Goal: Complete application form: Complete application form

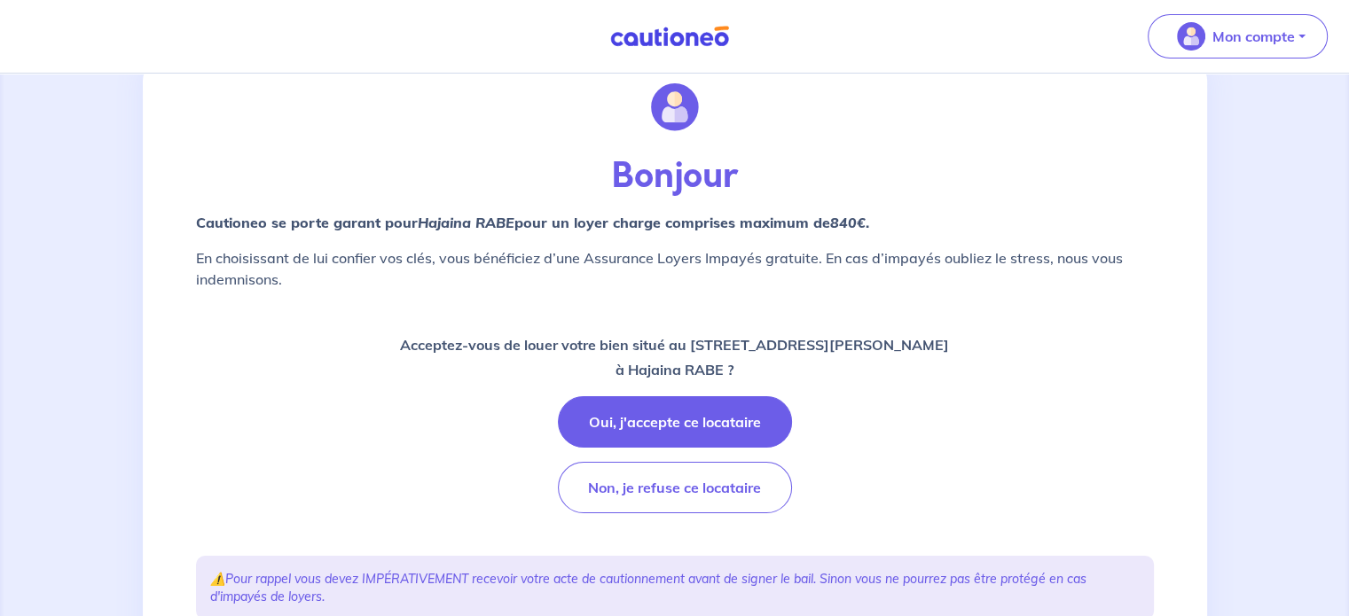
scroll to position [89, 0]
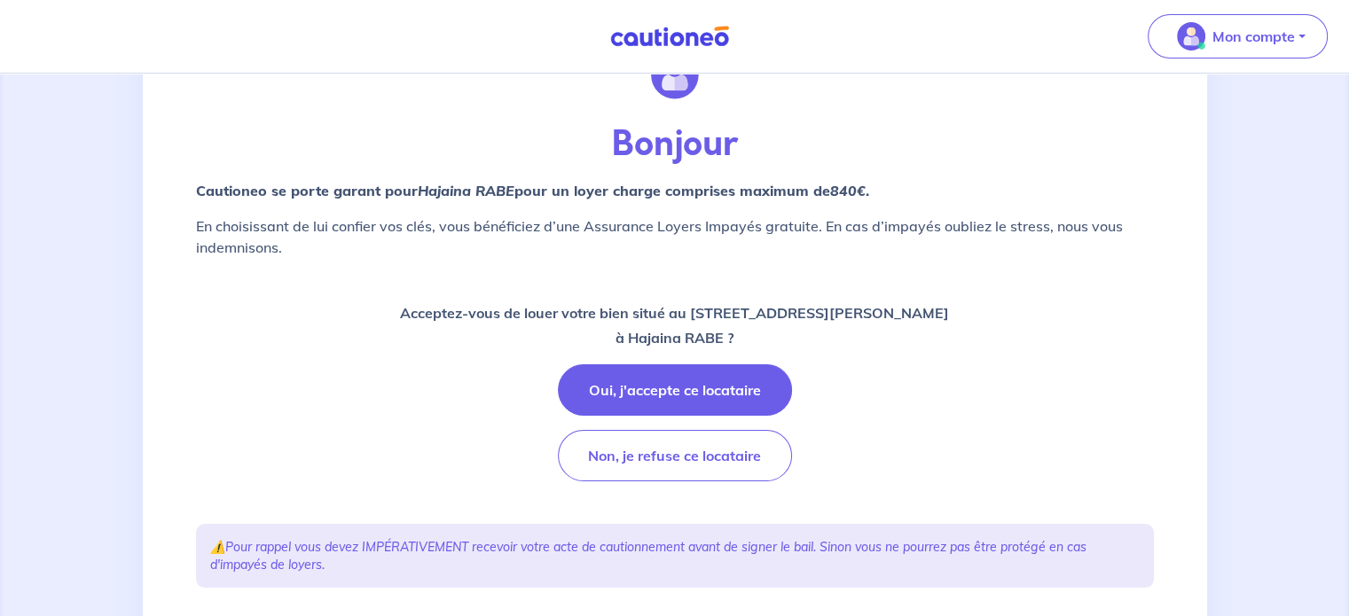
click at [672, 309] on p "Acceptez-vous de louer votre bien situé au [STREET_ADDRESS][PERSON_NAME] ?" at bounding box center [674, 326] width 549 height 50
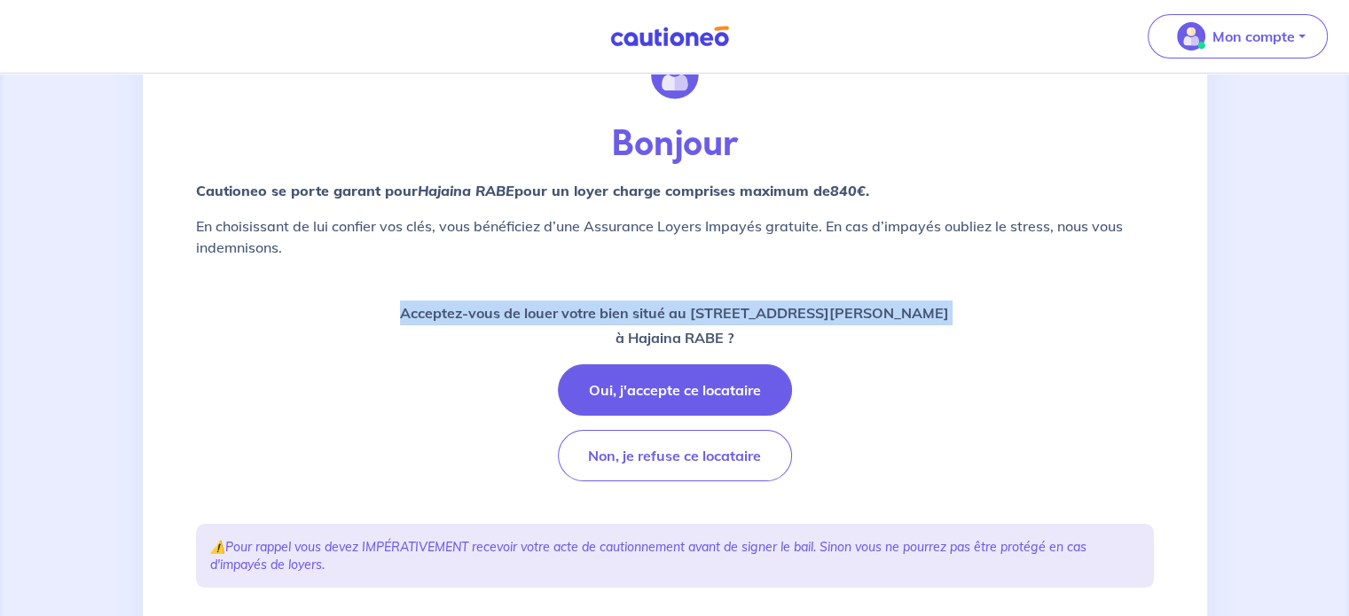
click at [672, 309] on p "Acceptez-vous de louer votre bien situé au [STREET_ADDRESS][PERSON_NAME] ?" at bounding box center [674, 326] width 549 height 50
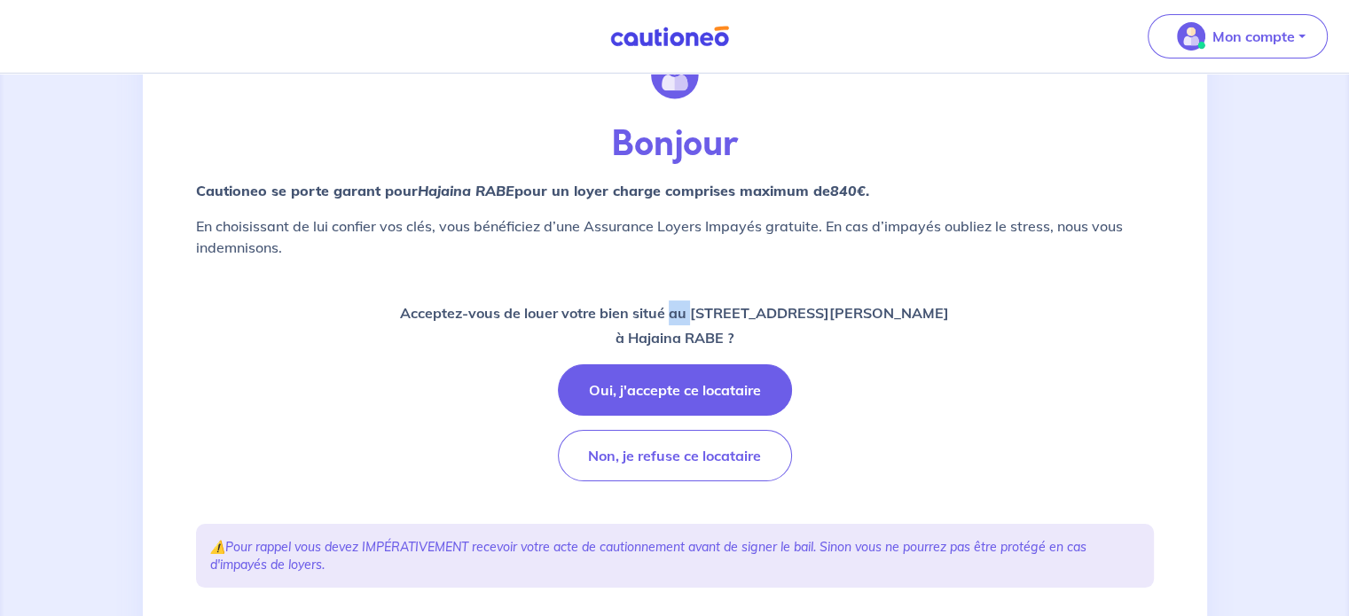
click at [672, 309] on p "Acceptez-vous de louer votre bien situé au [STREET_ADDRESS][PERSON_NAME] ?" at bounding box center [674, 326] width 549 height 50
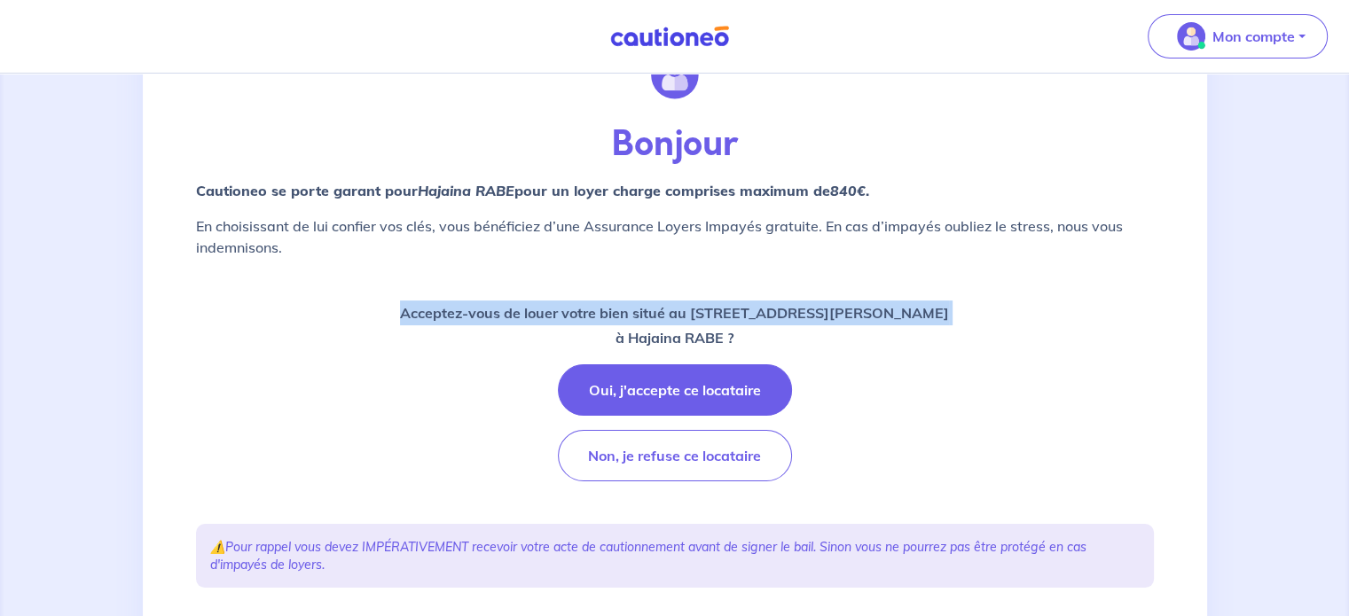
click at [672, 309] on p "Acceptez-vous de louer votre bien situé au [STREET_ADDRESS][PERSON_NAME] ?" at bounding box center [674, 326] width 549 height 50
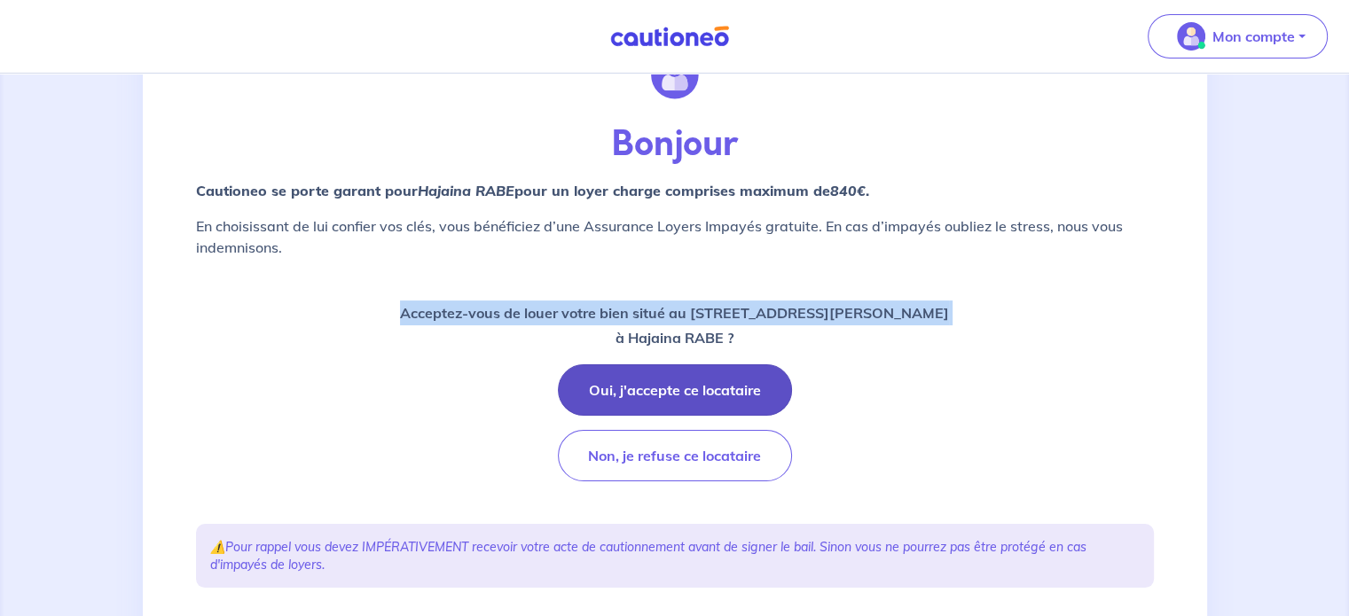
click at [667, 388] on button "Oui, j'accepte ce locataire" at bounding box center [675, 390] width 234 height 51
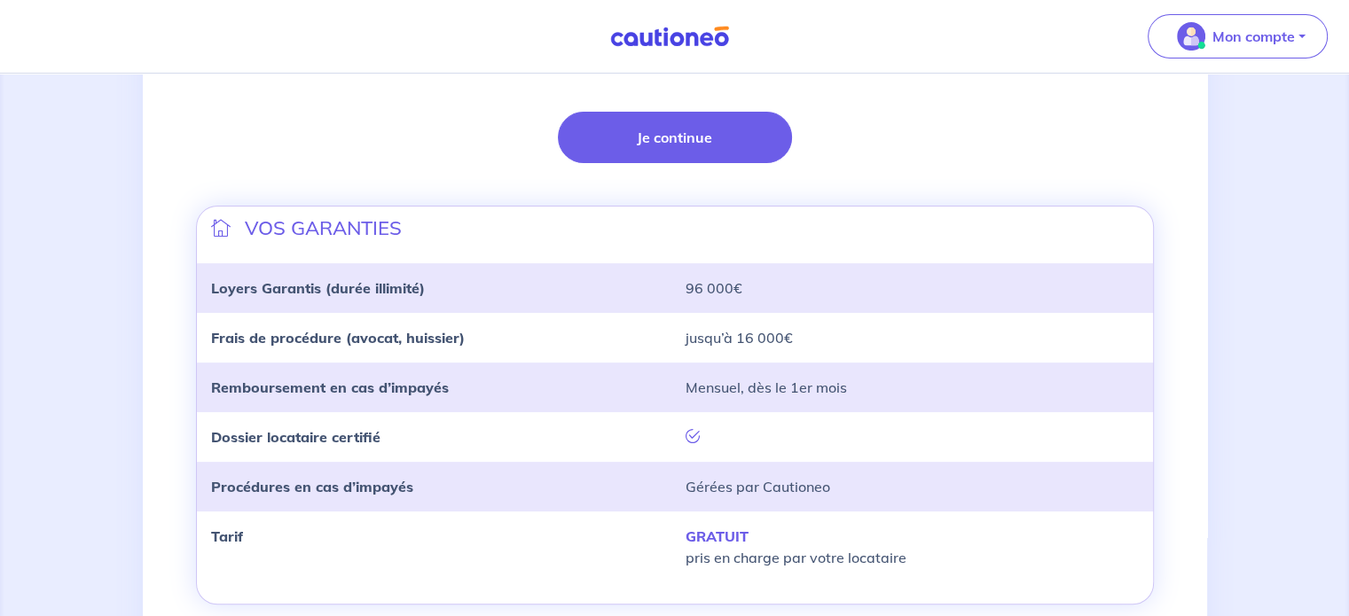
scroll to position [532, 0]
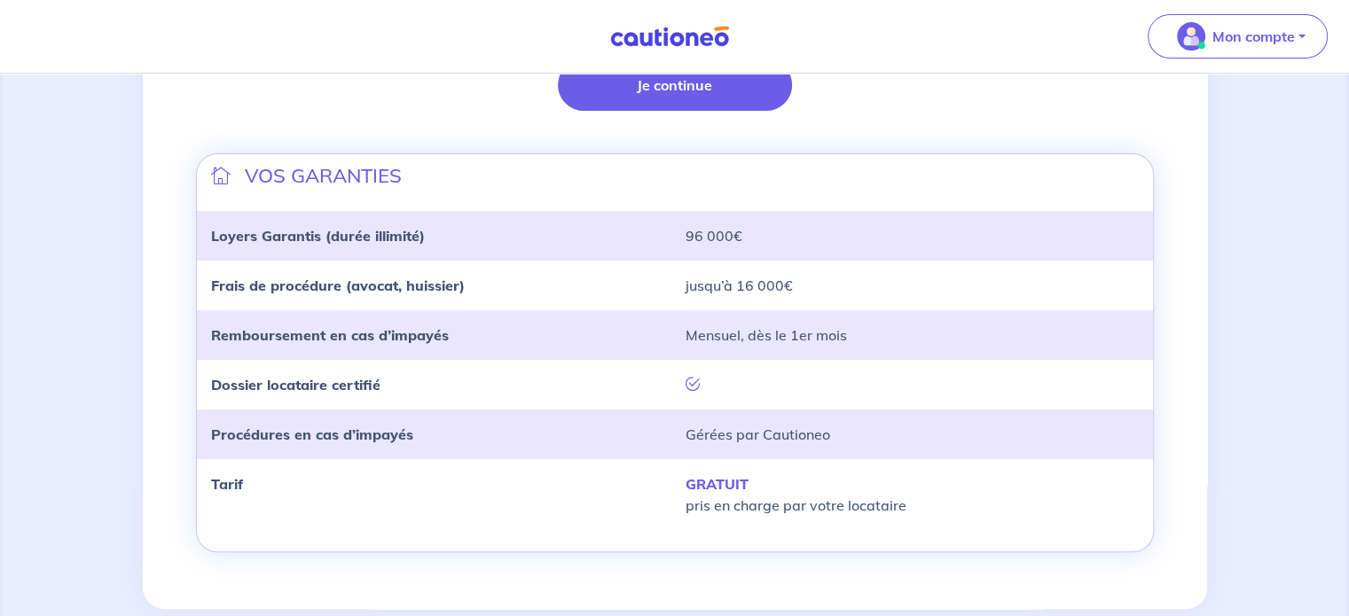
click at [717, 287] on p "jusqu’à 16 000€" at bounding box center [912, 285] width 453 height 21
click at [711, 286] on p "jusqu’à 16 000€" at bounding box center [912, 285] width 453 height 21
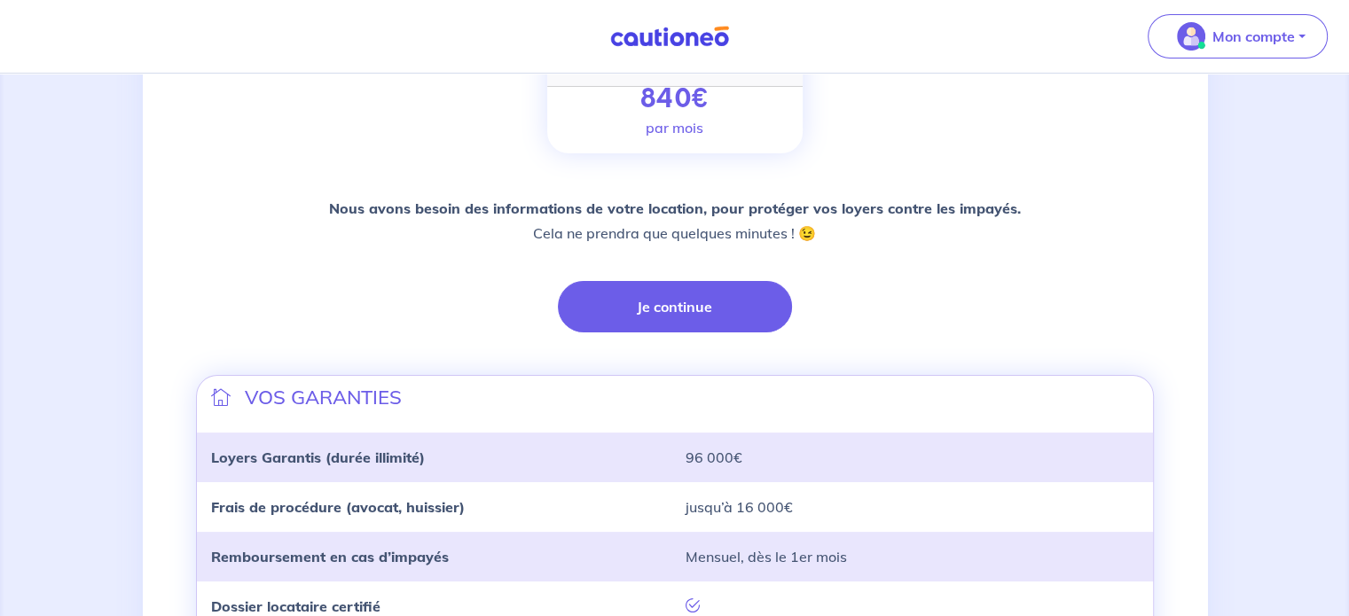
scroll to position [122, 0]
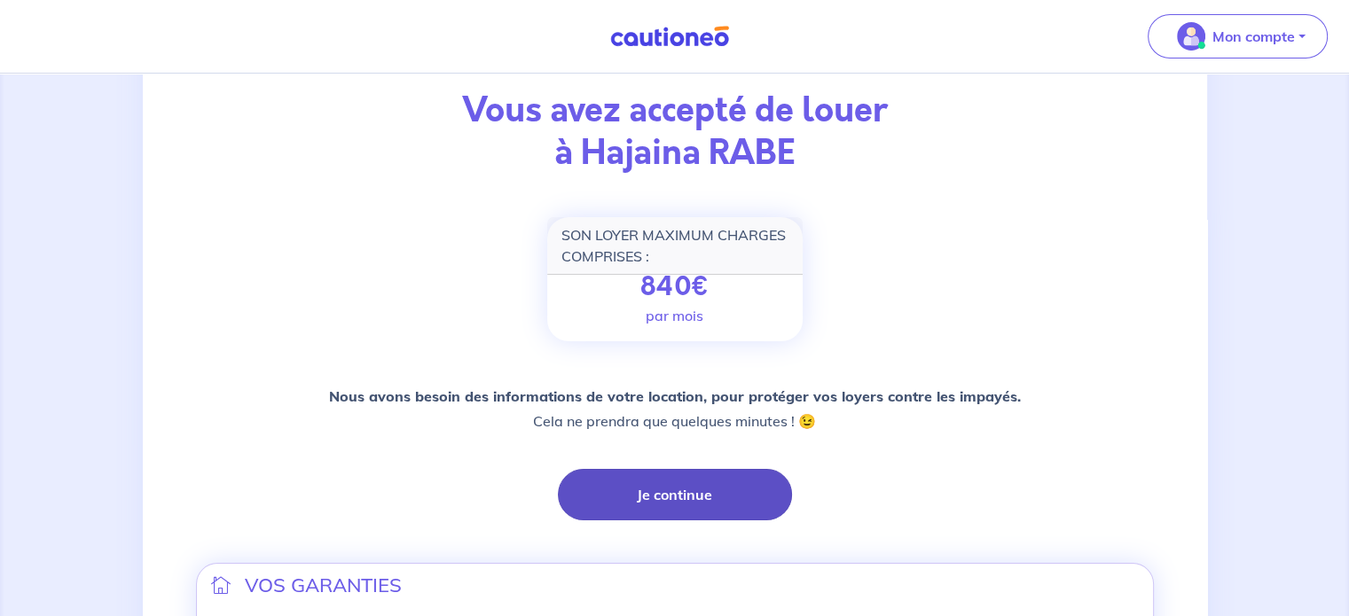
click at [648, 494] on button "Je continue" at bounding box center [675, 494] width 234 height 51
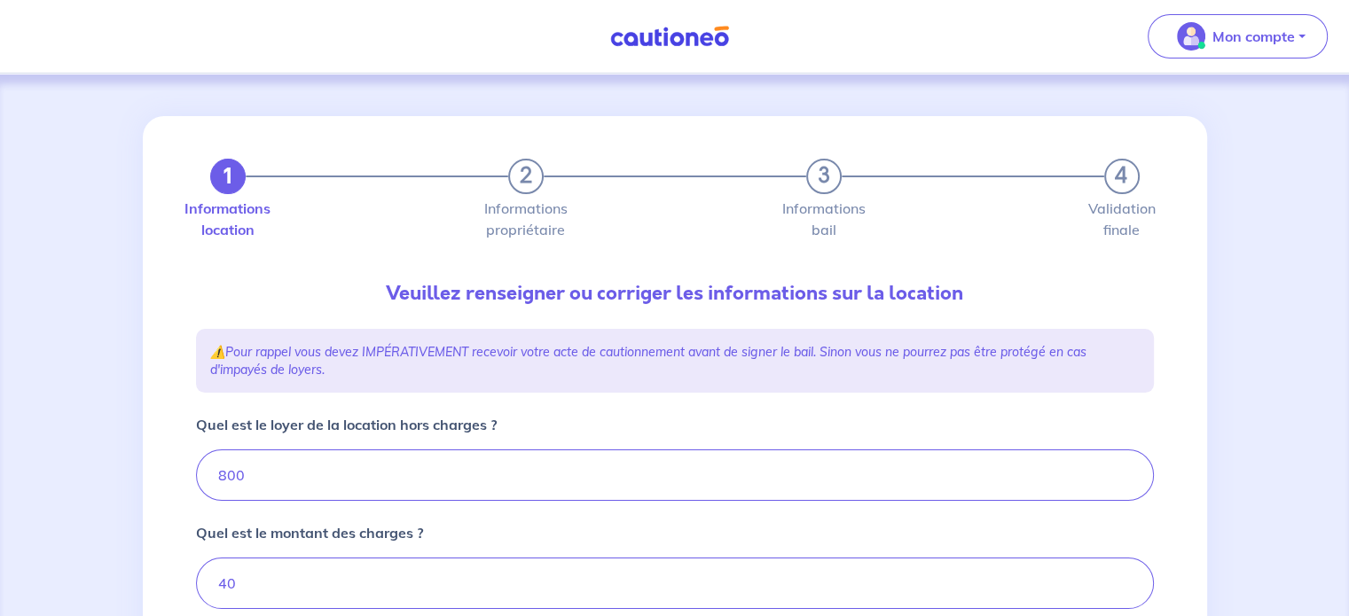
type input "840"
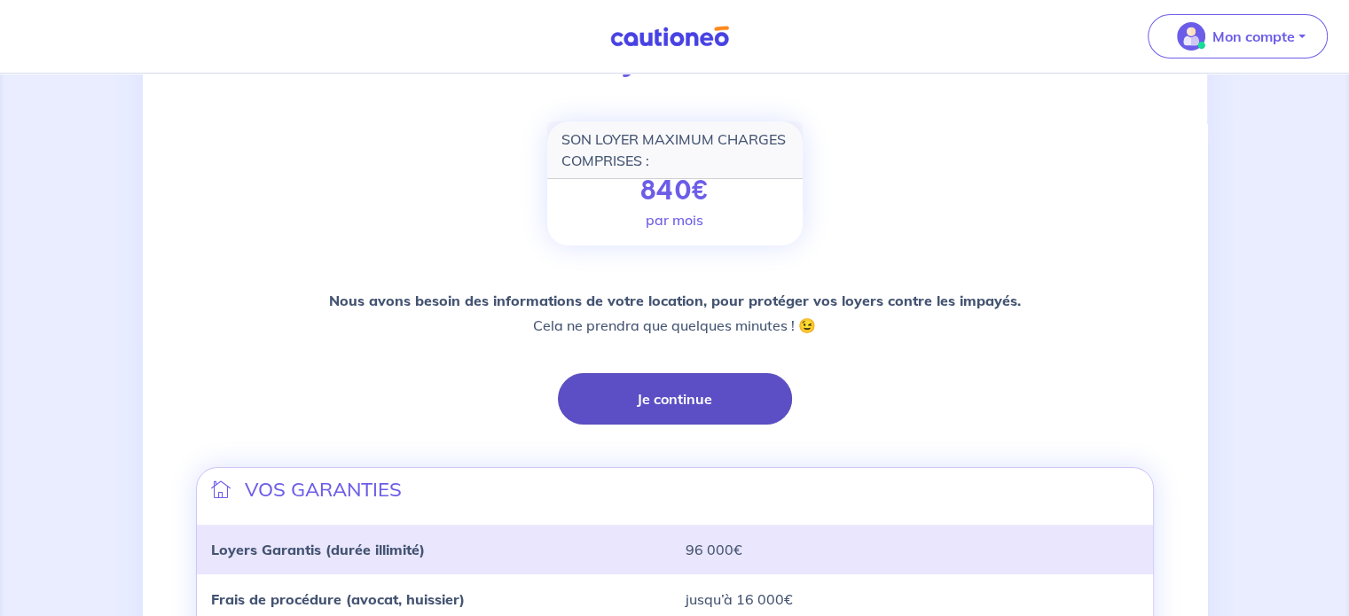
scroll to position [266, 0]
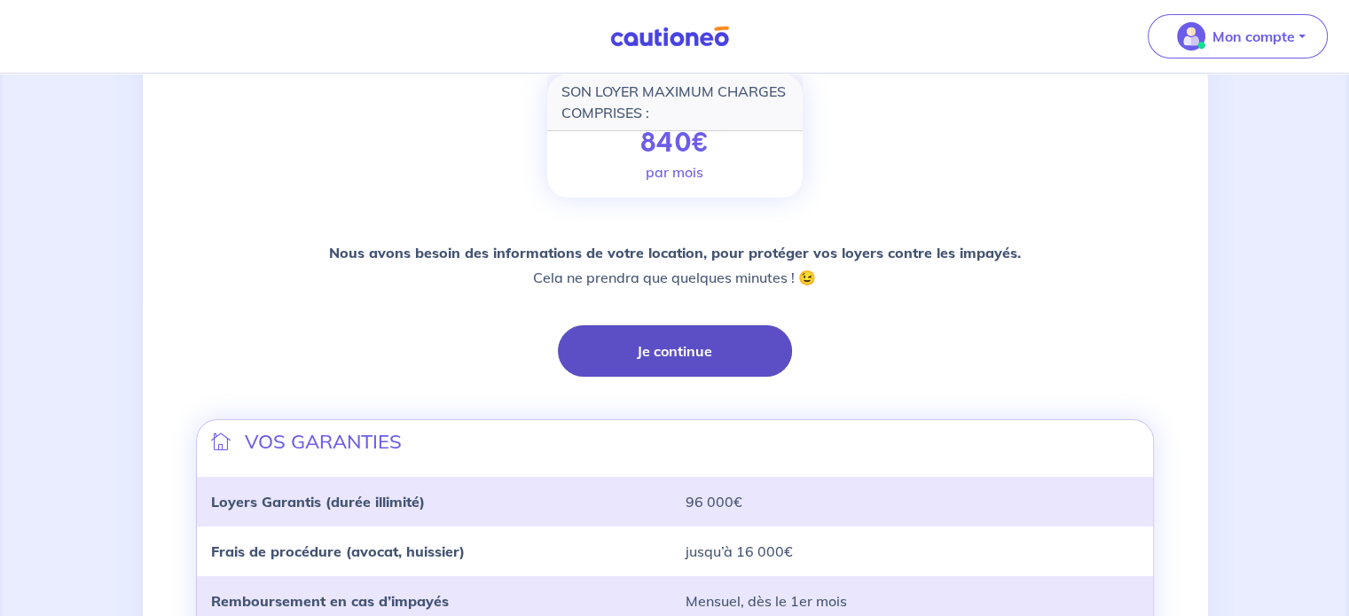
click at [688, 352] on button "Je continue" at bounding box center [675, 350] width 234 height 51
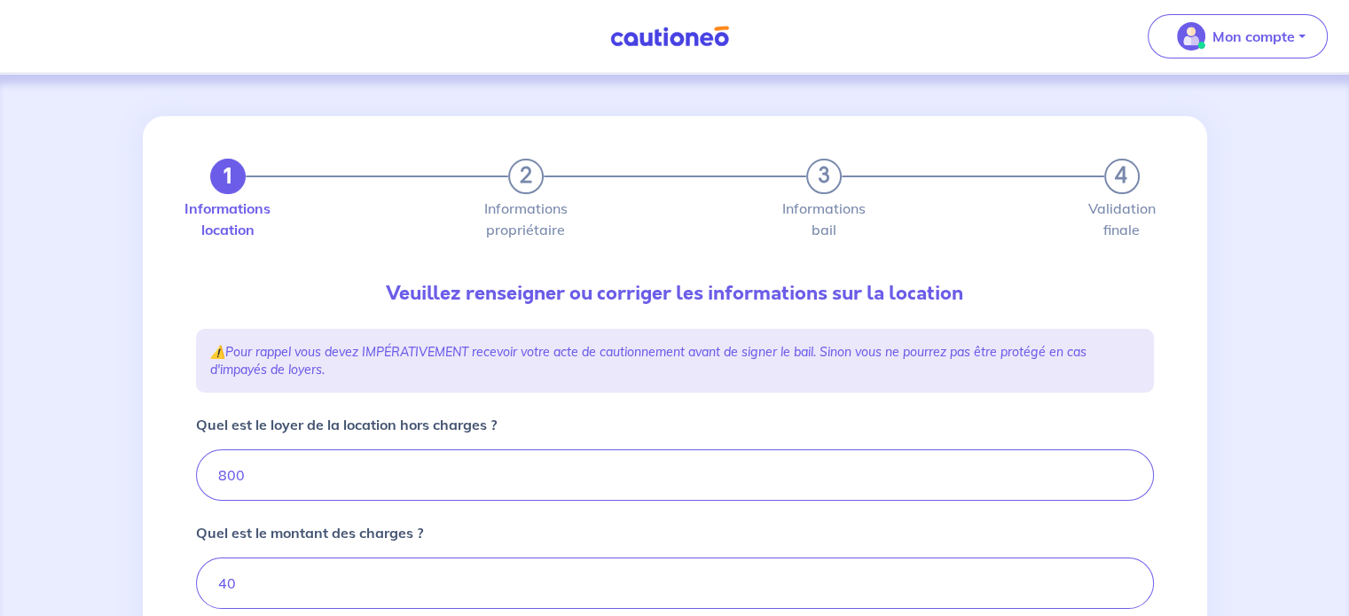
click at [684, 347] on em "Pour rappel vous devez IMPÉRATIVEMENT recevoir votre acte de cautionnement avan…" at bounding box center [648, 361] width 876 height 34
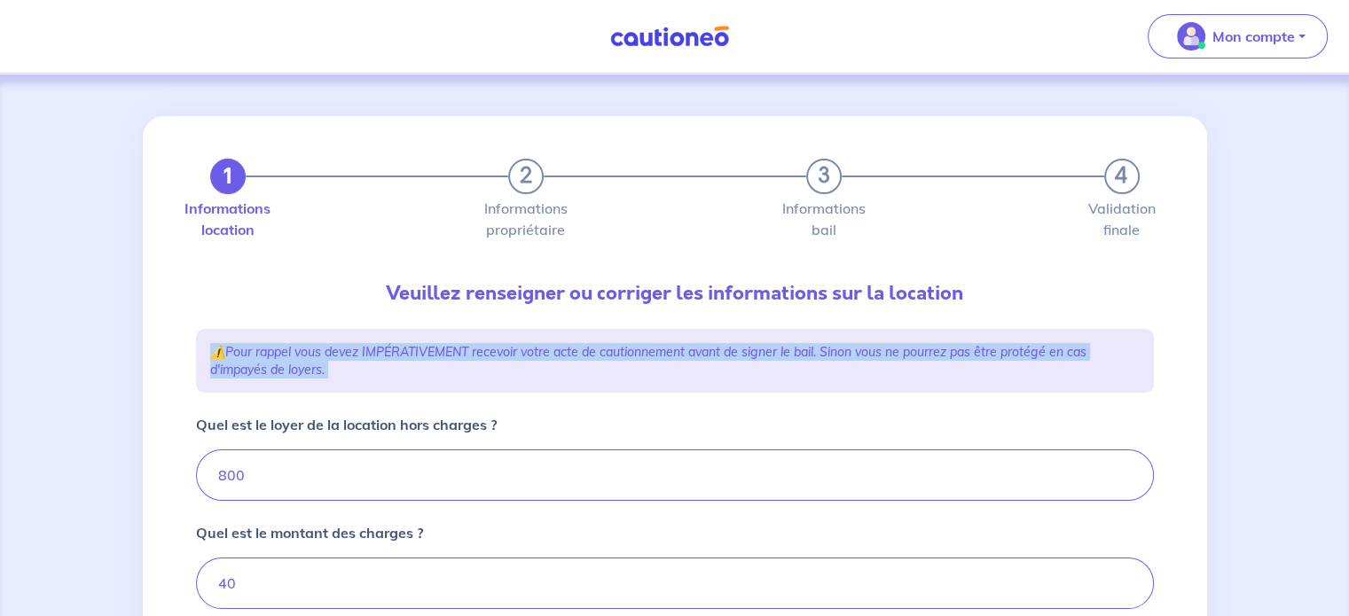
click at [684, 347] on em "Pour rappel vous devez IMPÉRATIVEMENT recevoir votre acte de cautionnement avan…" at bounding box center [648, 361] width 876 height 34
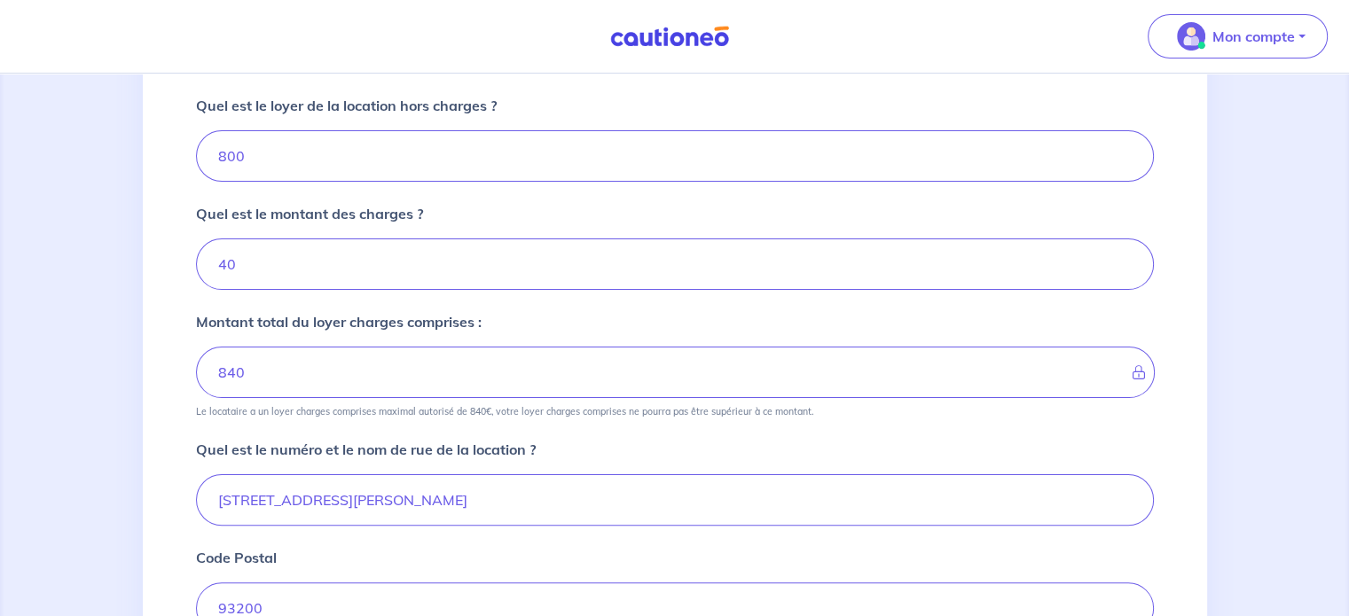
scroll to position [355, 0]
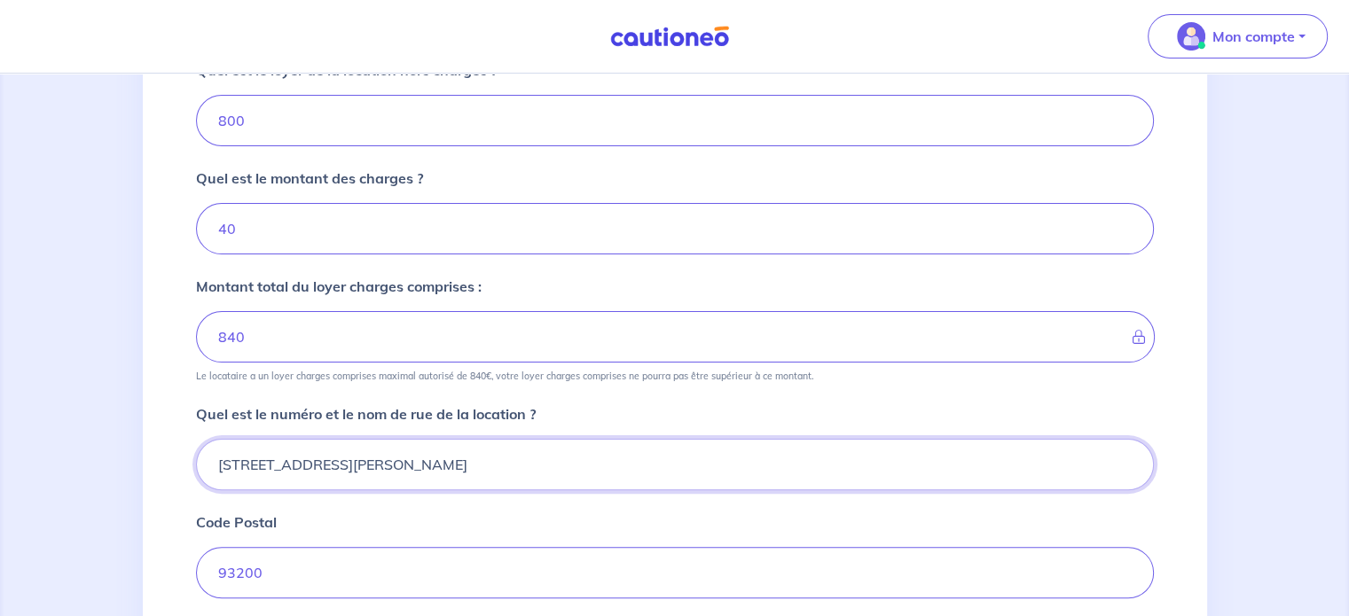
drag, startPoint x: 232, startPoint y: 459, endPoint x: 154, endPoint y: 460, distance: 78.1
click at [154, 460] on div "1 2 3 4 Informations location Informations propriétaire Informations bail Valid…" at bounding box center [675, 362] width 1064 height 1203
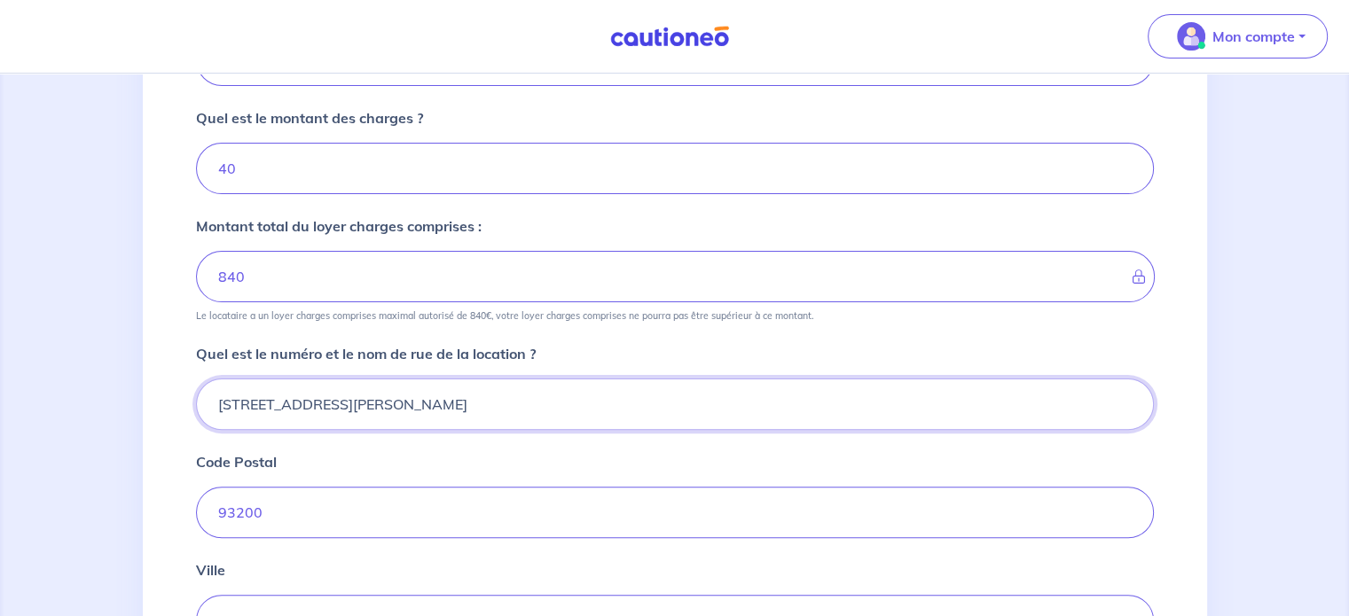
scroll to position [443, 0]
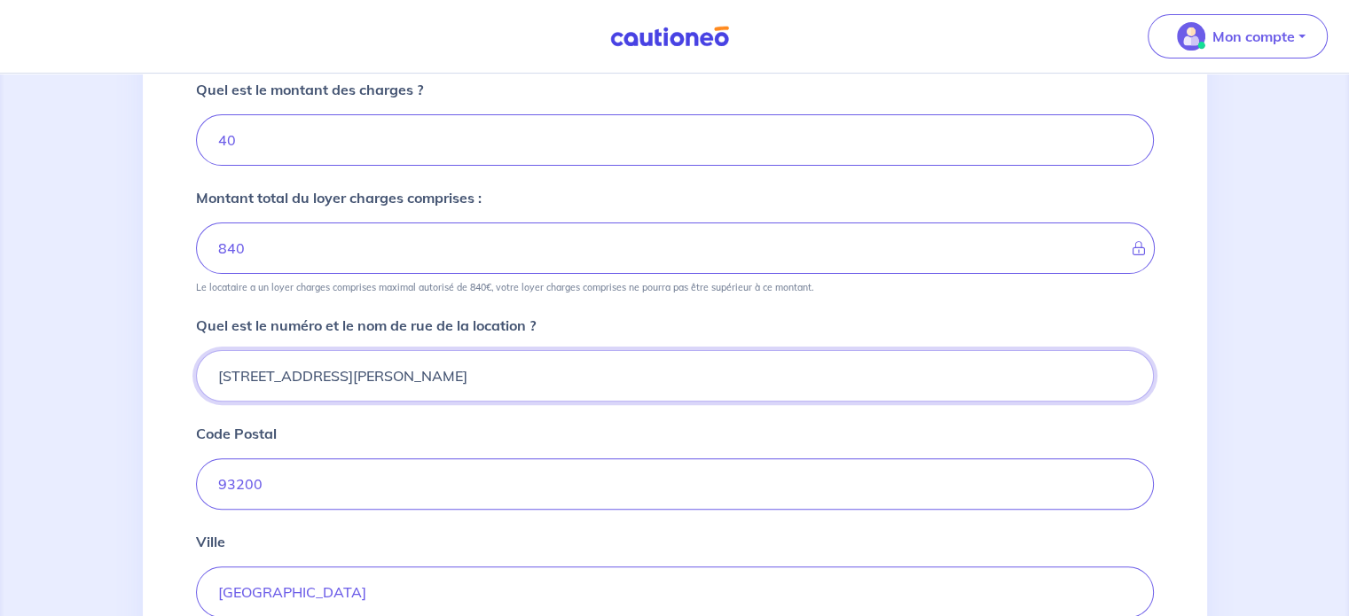
type input "[STREET_ADDRESS][PERSON_NAME]"
click at [249, 479] on input "93200" at bounding box center [675, 484] width 958 height 51
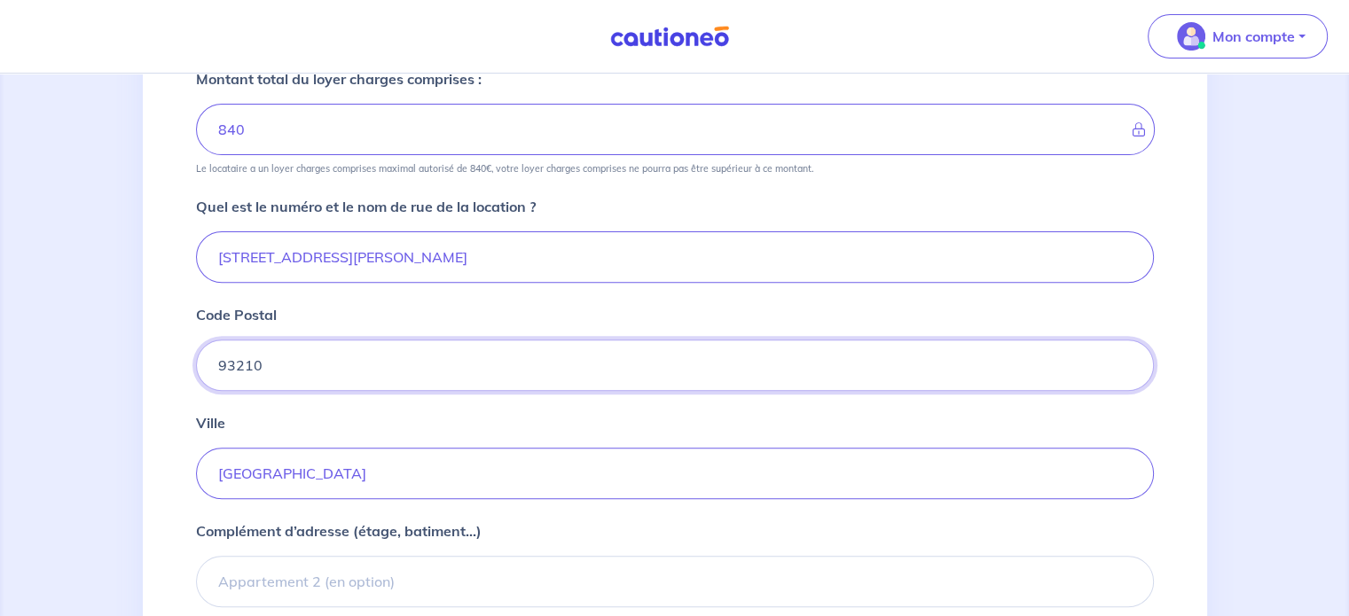
scroll to position [741, 0]
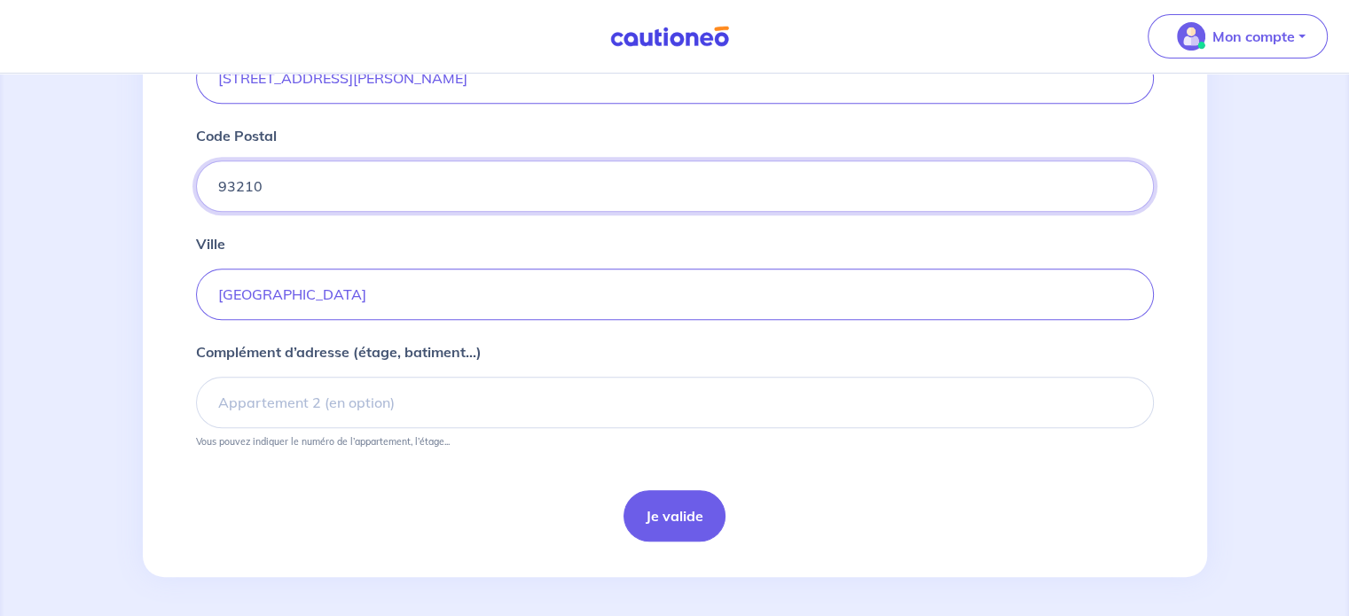
type input "93210"
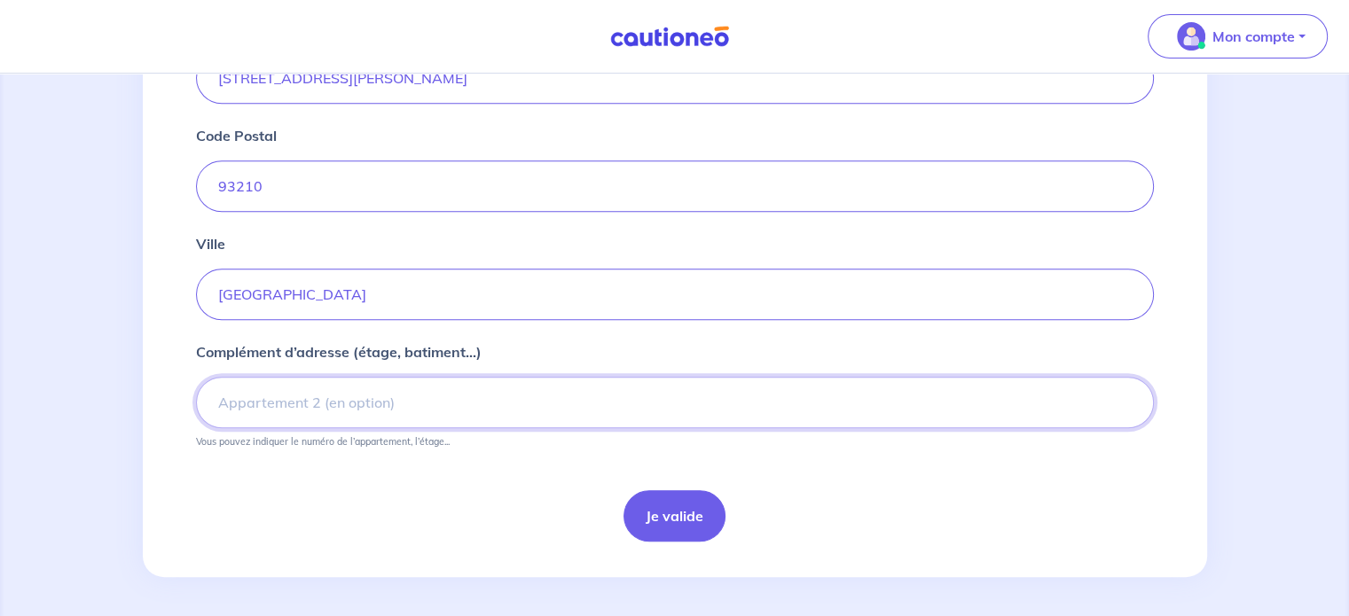
click at [424, 411] on input "Complément d’adresse (étage, batiment...)" at bounding box center [675, 402] width 958 height 51
type input "RDC"
click at [668, 508] on button "Je valide" at bounding box center [674, 515] width 102 height 51
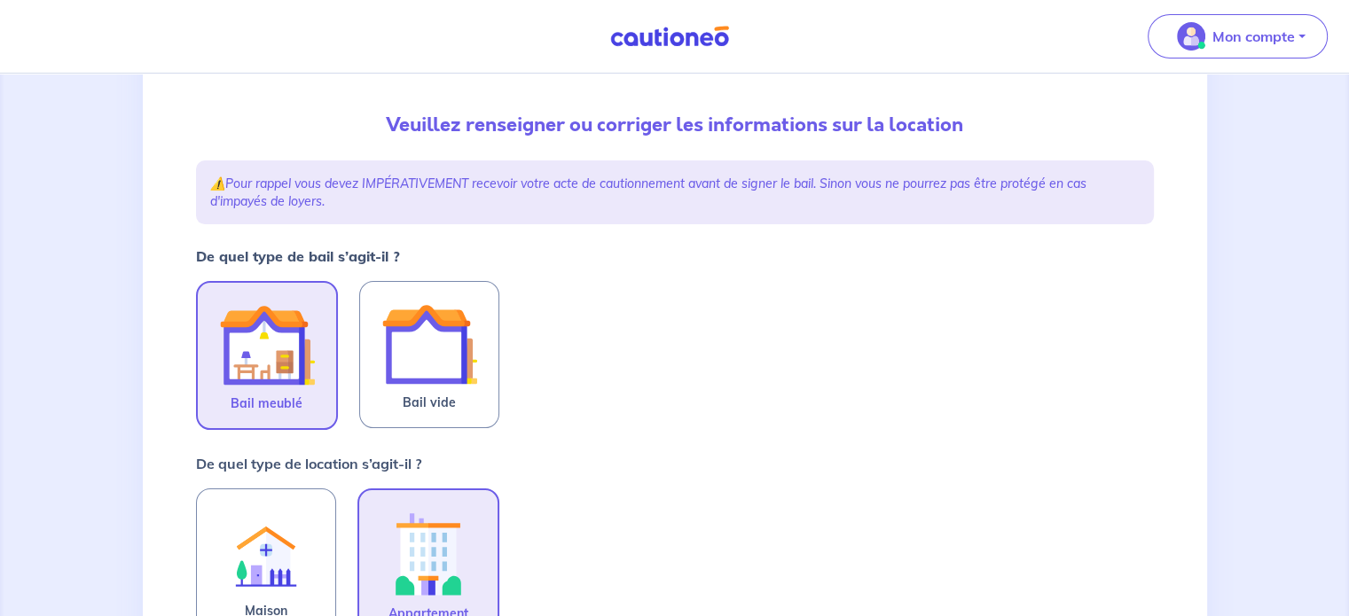
scroll to position [177, 0]
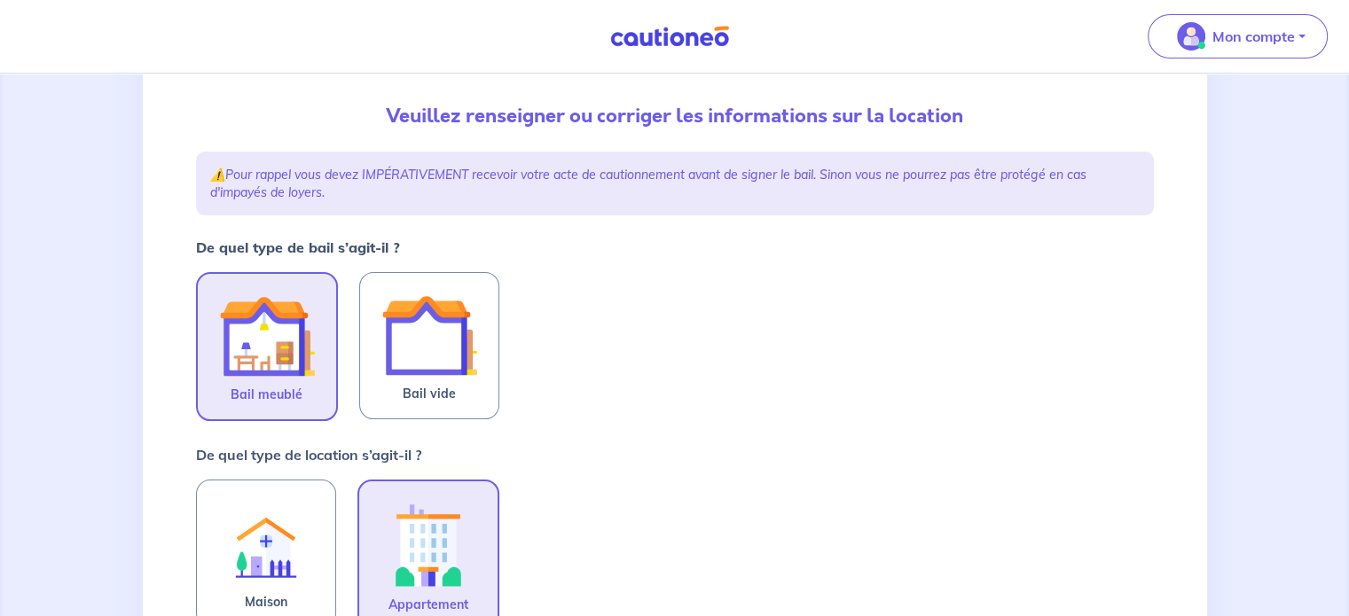
click at [365, 247] on strong "De quel type de bail s’agit-il ?" at bounding box center [298, 248] width 204 height 18
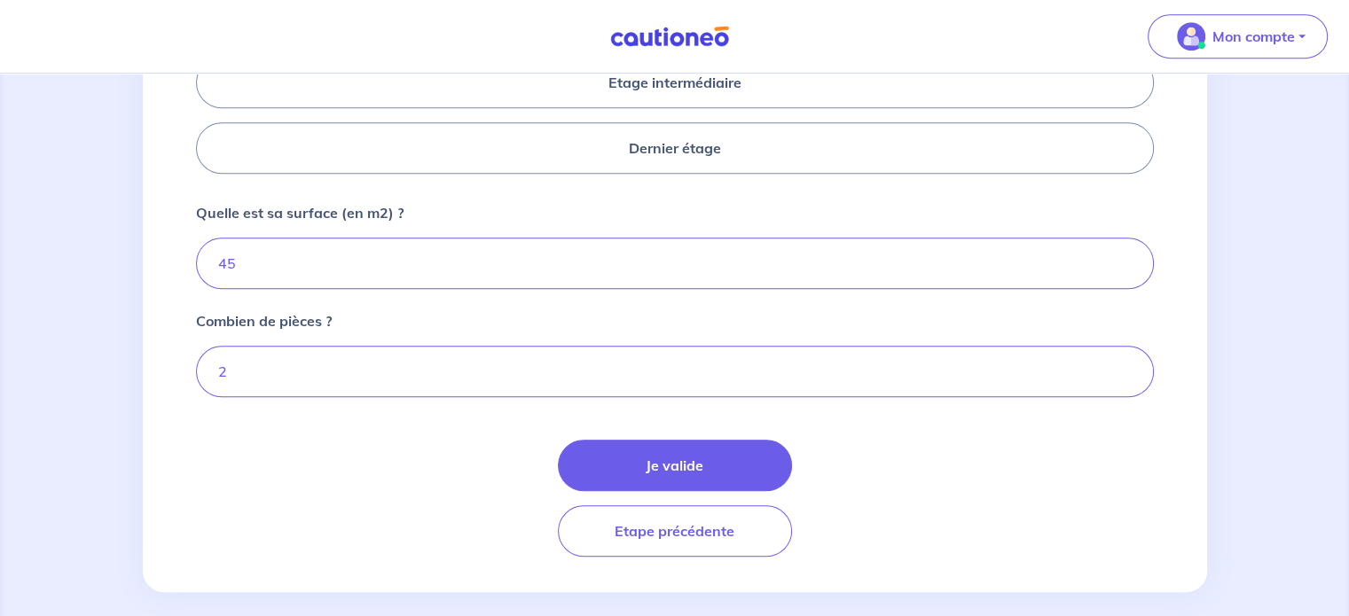
scroll to position [887, 0]
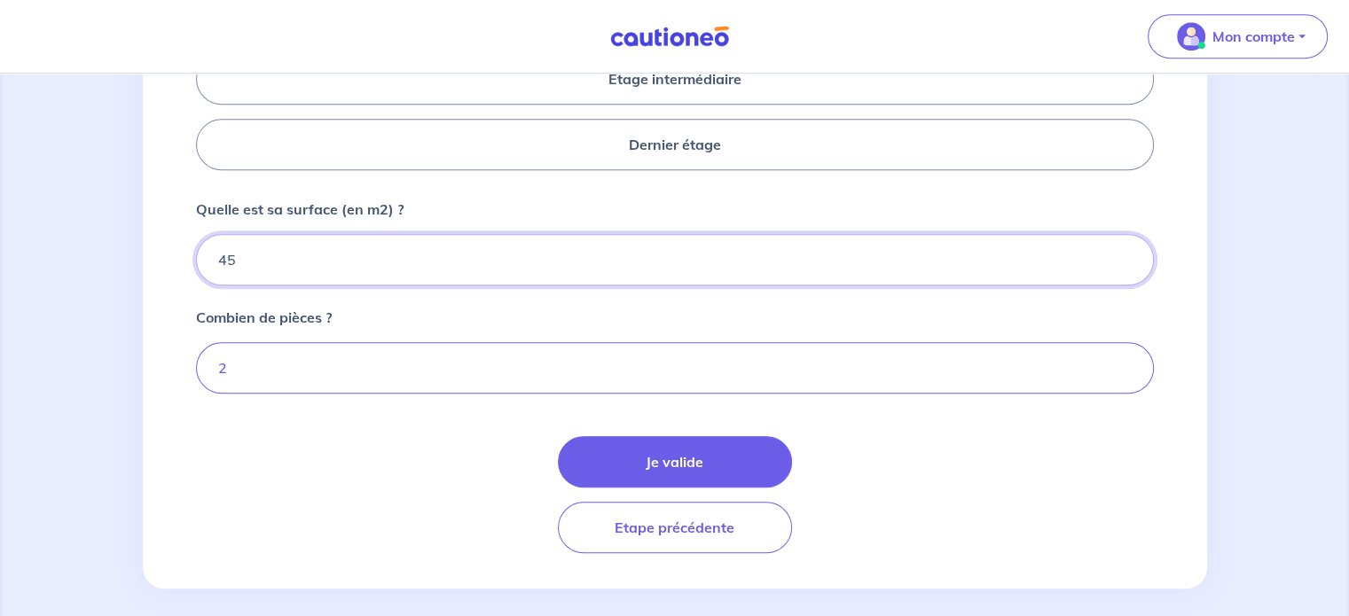
click at [291, 259] on input "45" at bounding box center [675, 259] width 958 height 51
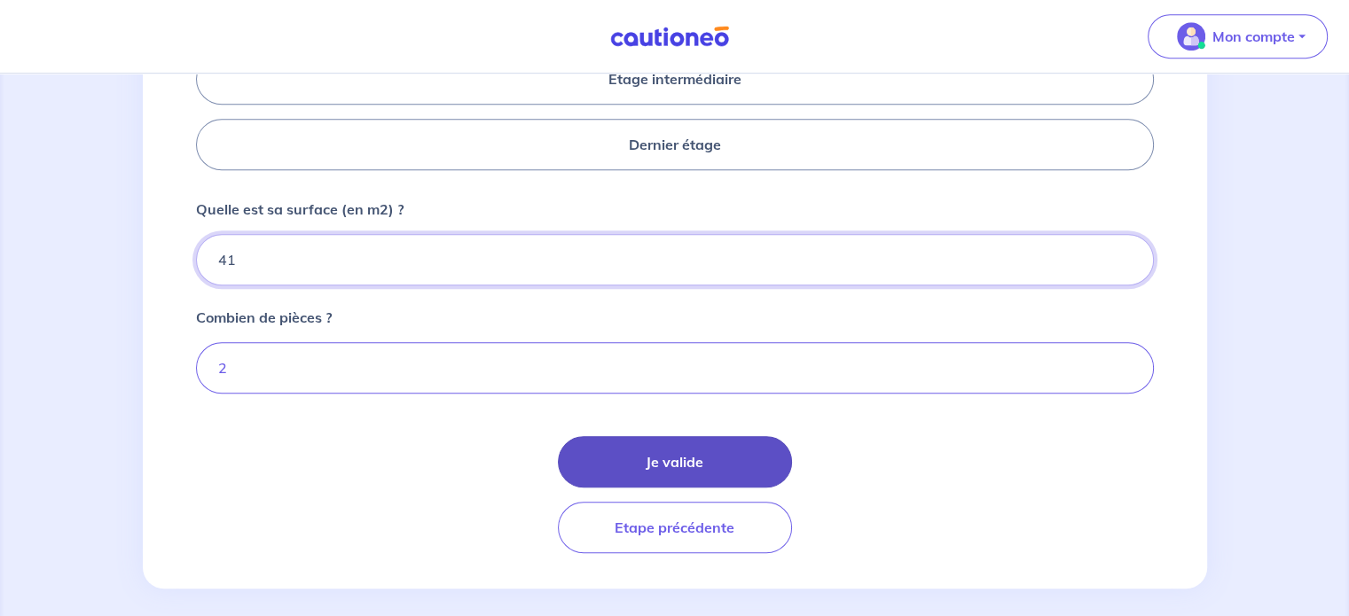
type input "41"
click at [678, 460] on button "Je valide" at bounding box center [675, 461] width 234 height 51
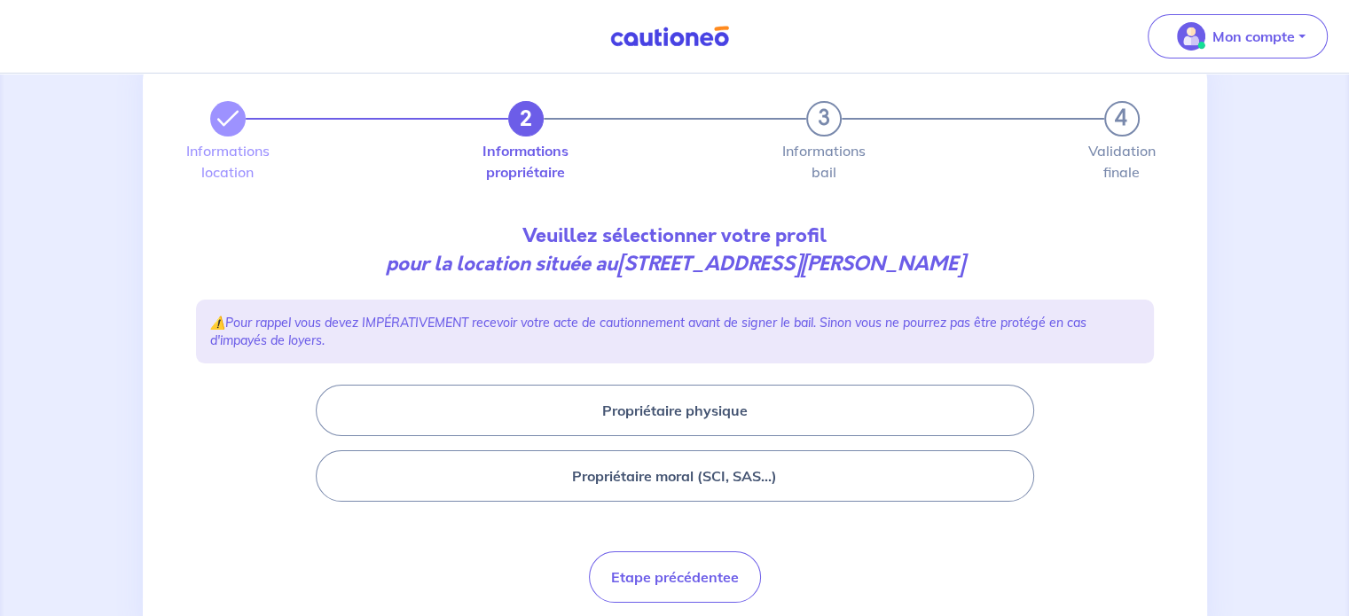
scroll to position [89, 0]
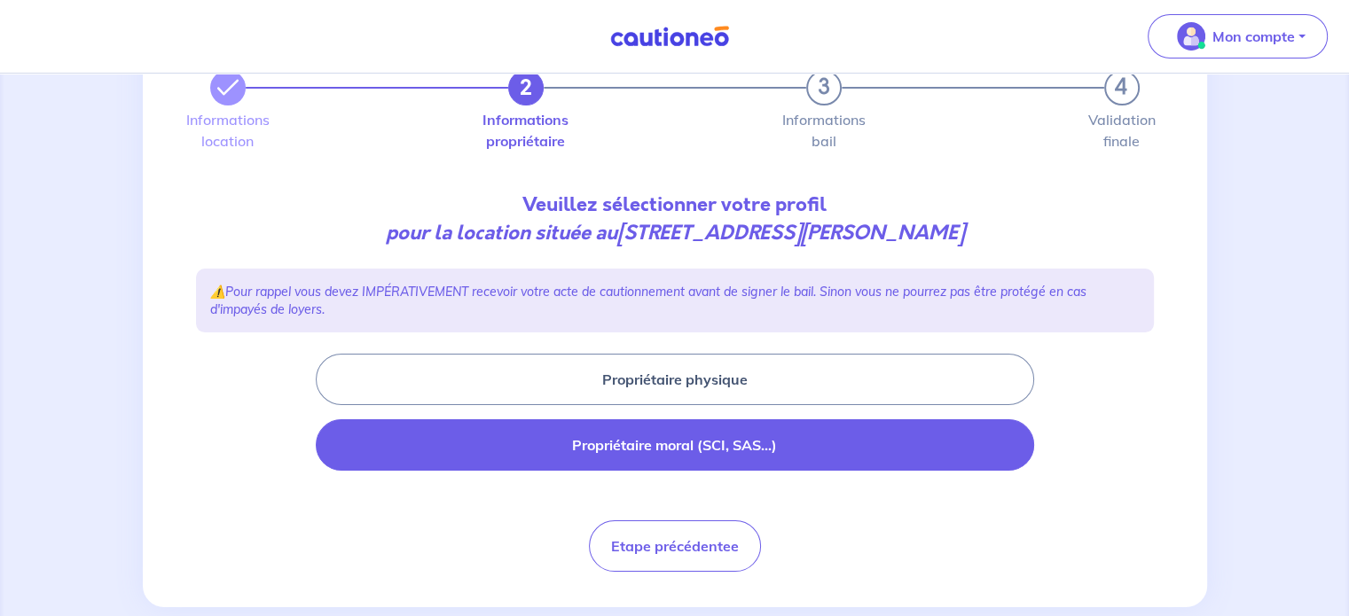
click at [675, 454] on button "Propriétaire moral (SCI, SAS...)" at bounding box center [675, 445] width 718 height 51
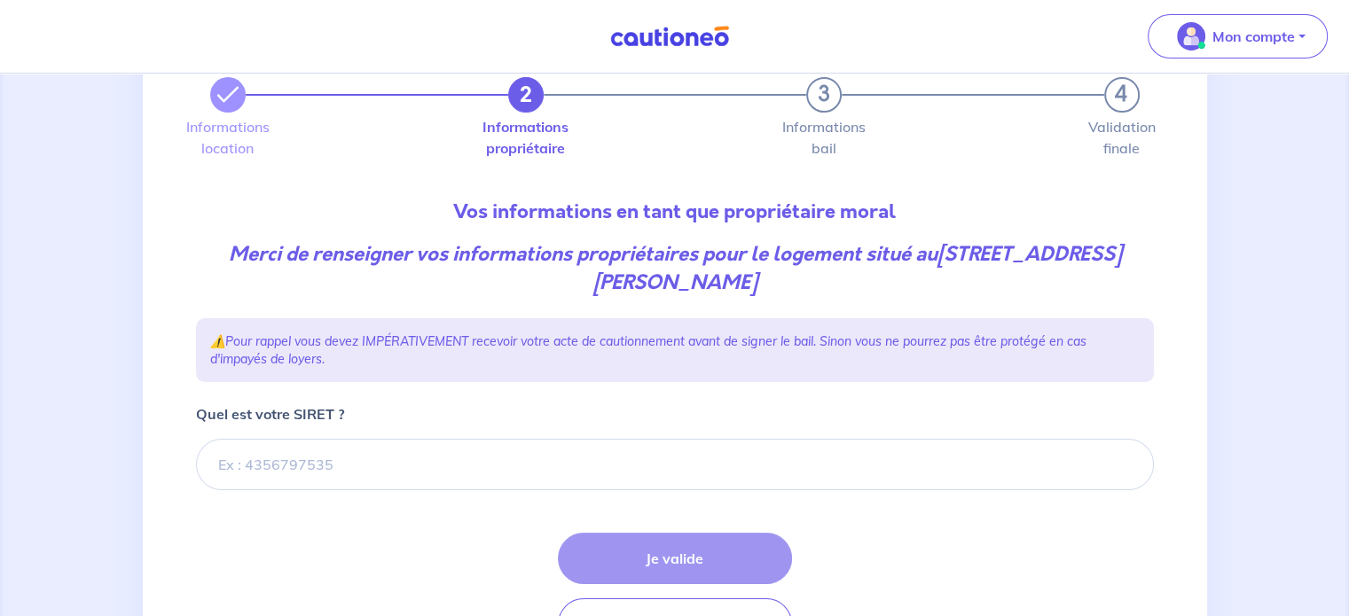
scroll to position [177, 0]
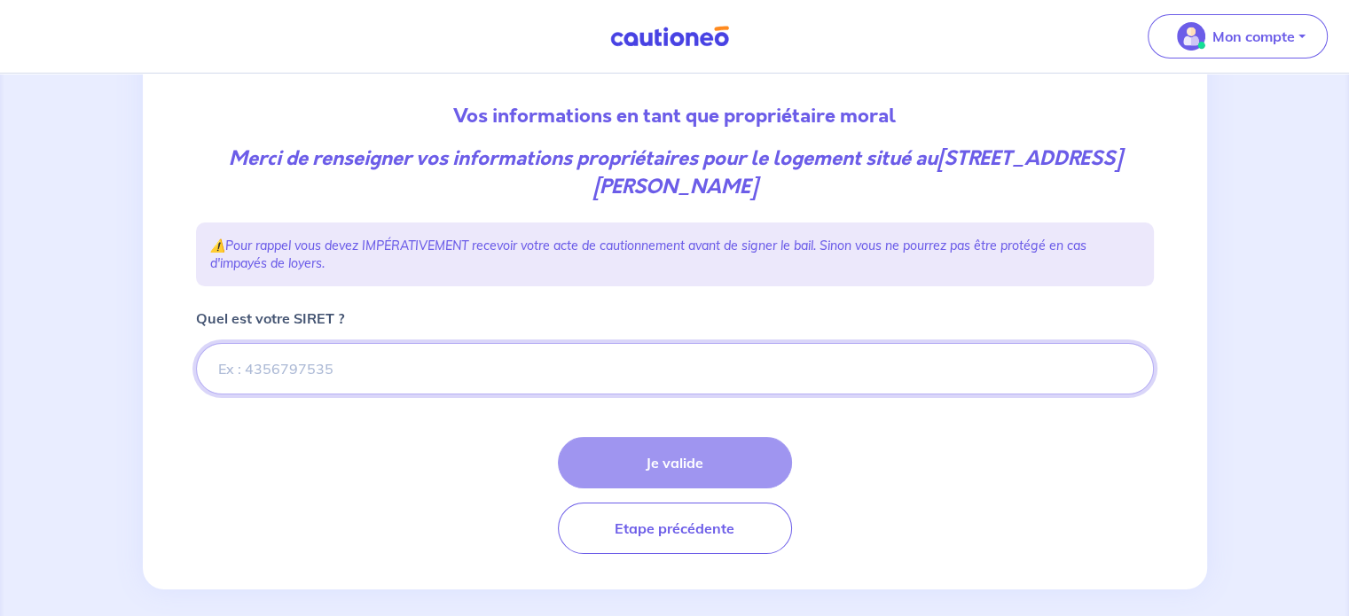
click at [368, 372] on input "Quel est votre SIRET ?" at bounding box center [675, 368] width 958 height 51
paste input "90812036300019"
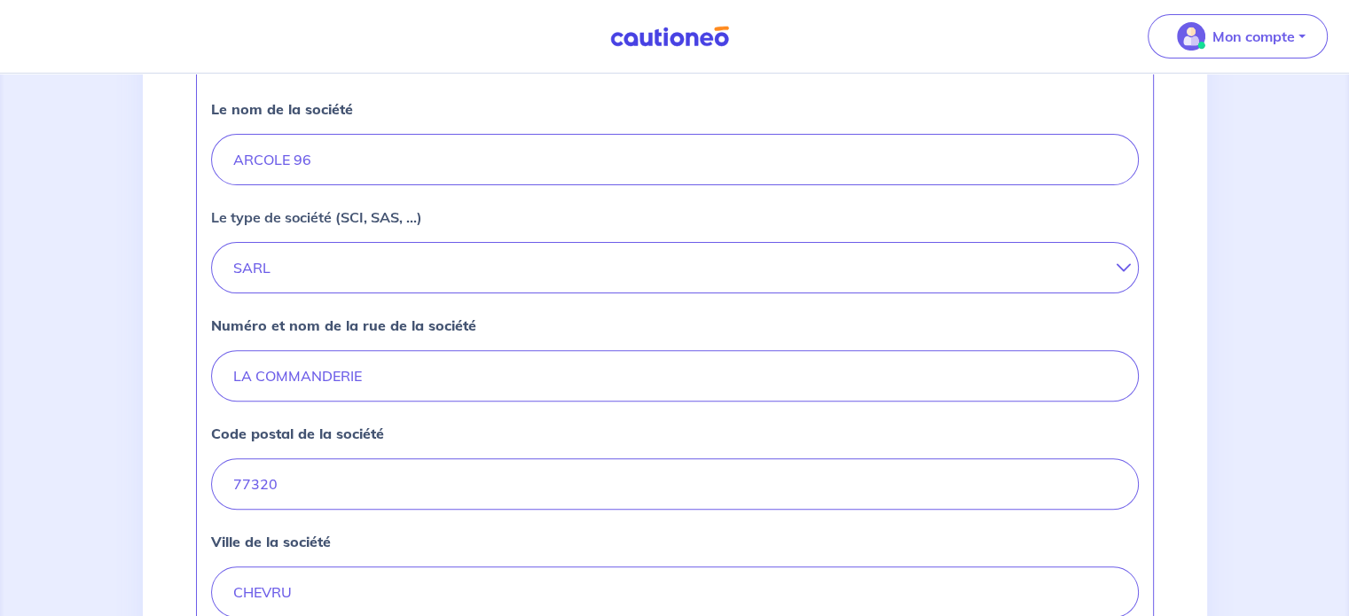
scroll to position [798, 0]
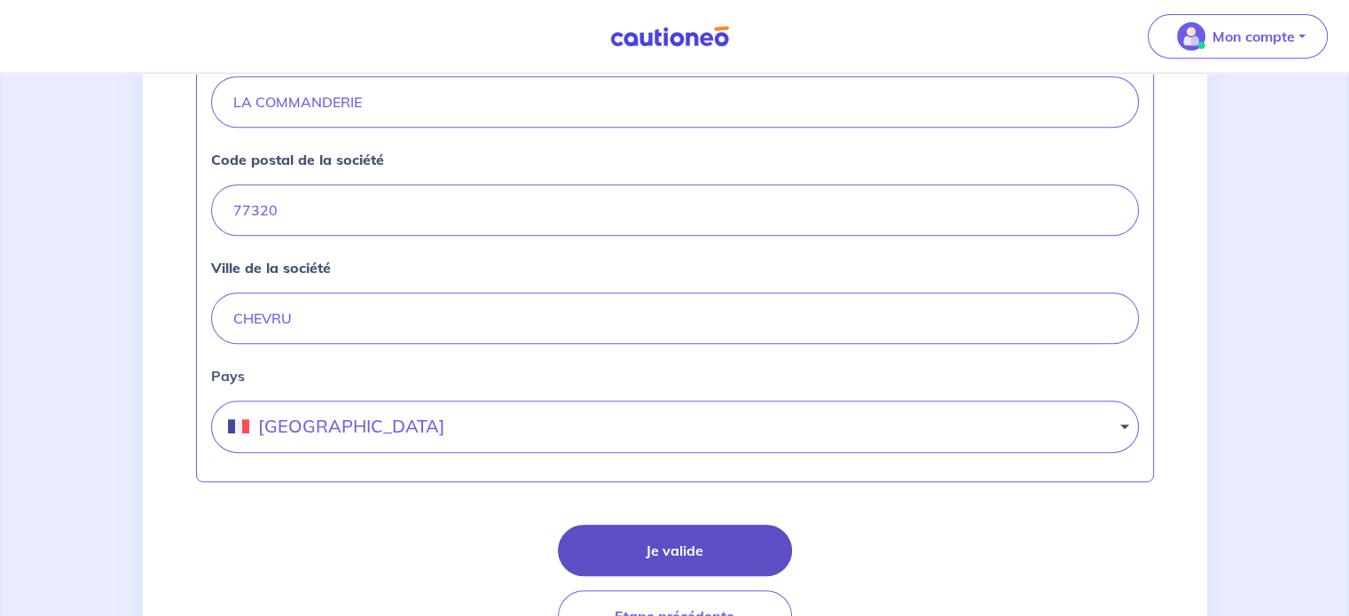
type input "90812036300019"
click at [663, 539] on button "Je valide" at bounding box center [675, 550] width 234 height 51
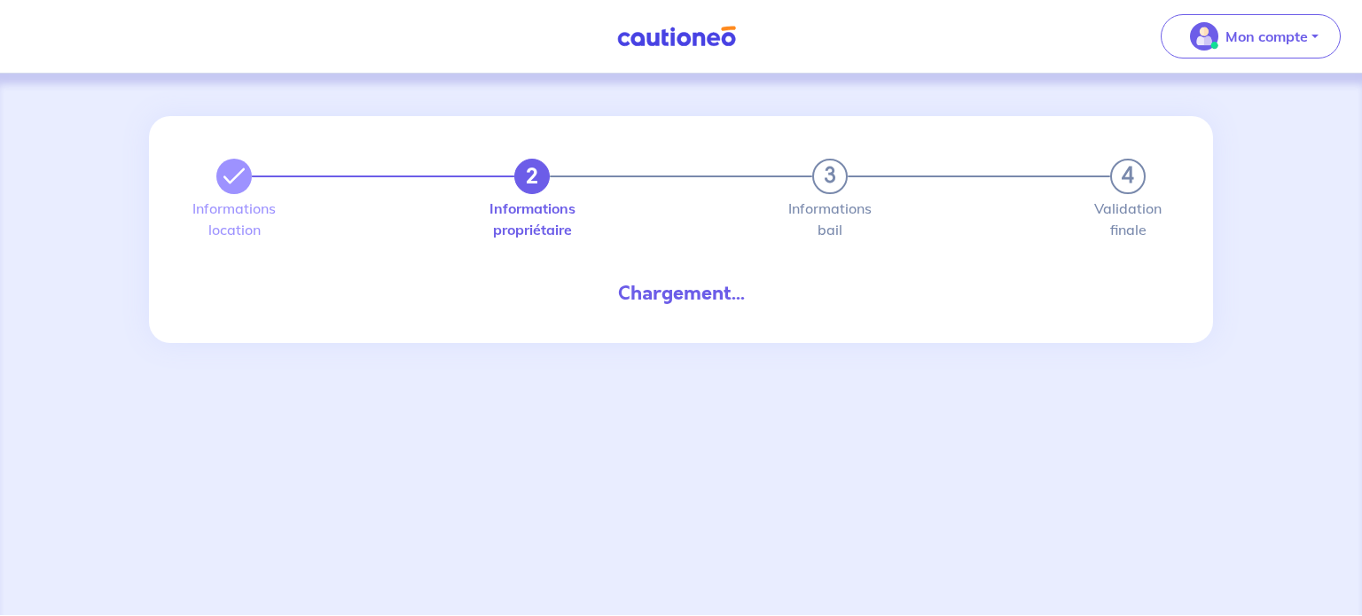
select select "FR"
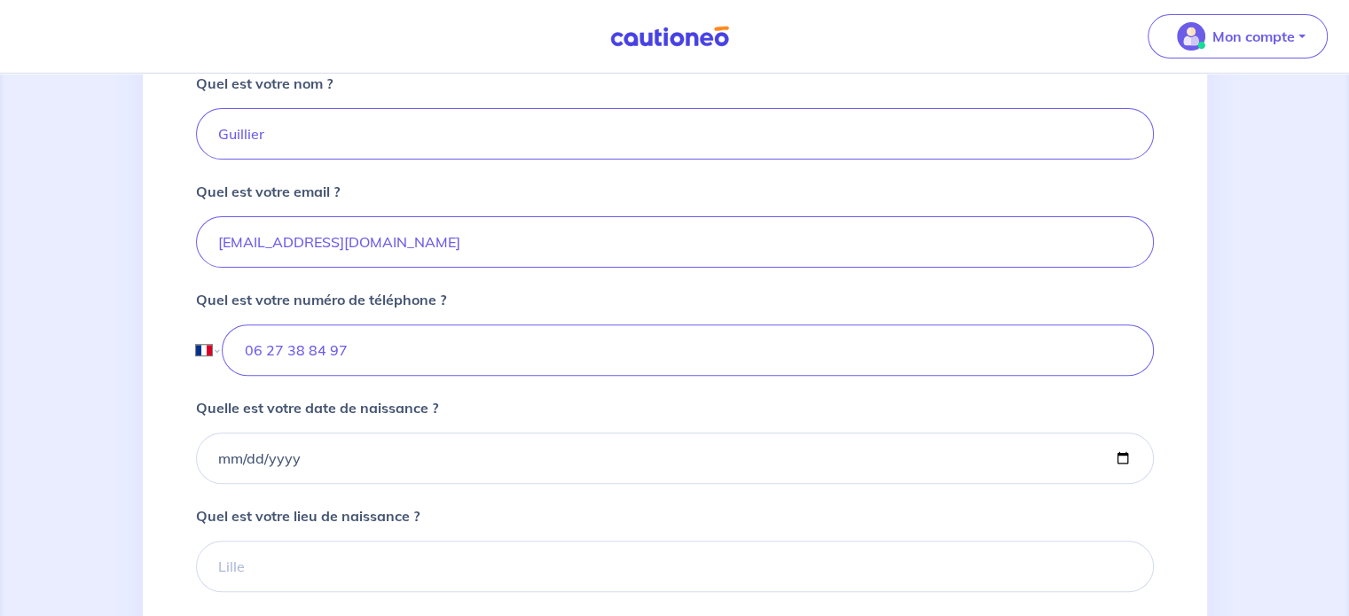
scroll to position [621, 0]
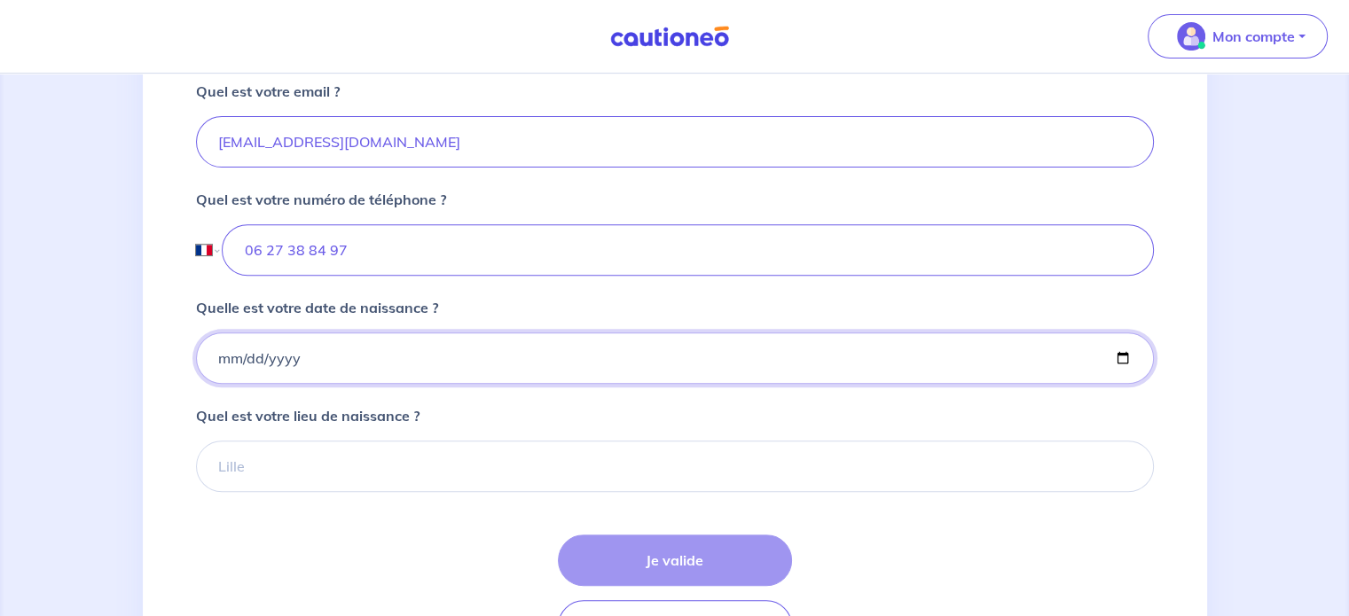
click at [387, 377] on input "Quelle est votre date de naissance ?" at bounding box center [675, 358] width 958 height 51
type input "[DATE]"
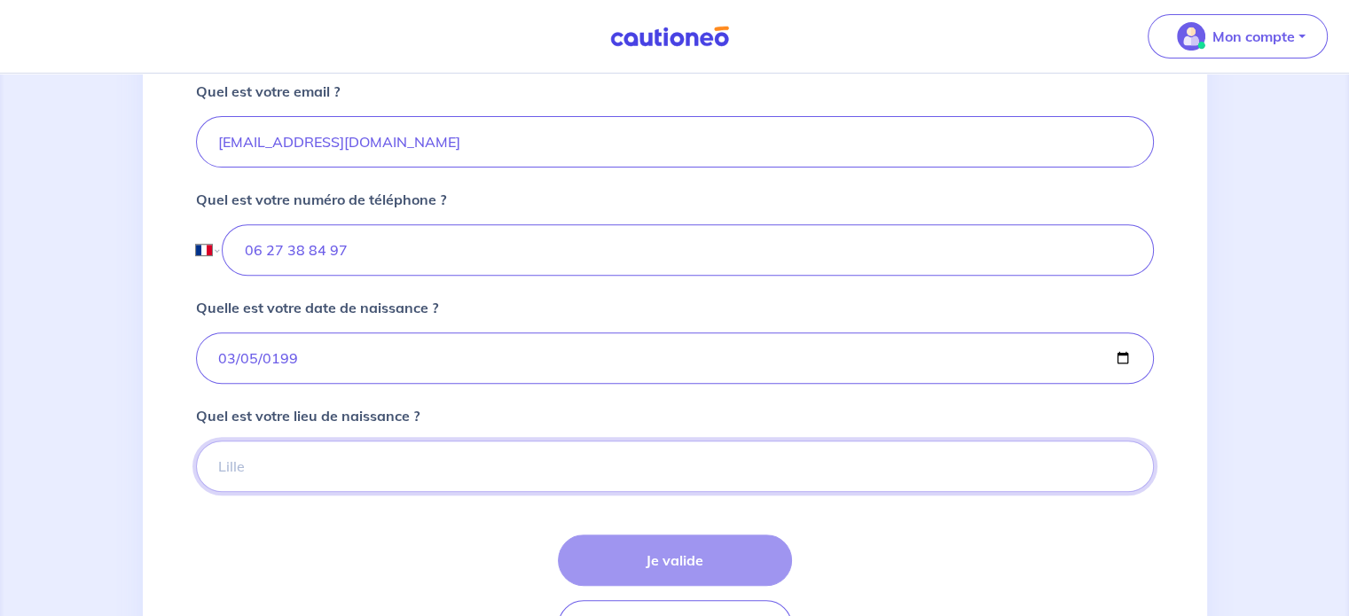
click at [319, 474] on input "Quel est votre lieu de naissance ?" at bounding box center [675, 466] width 958 height 51
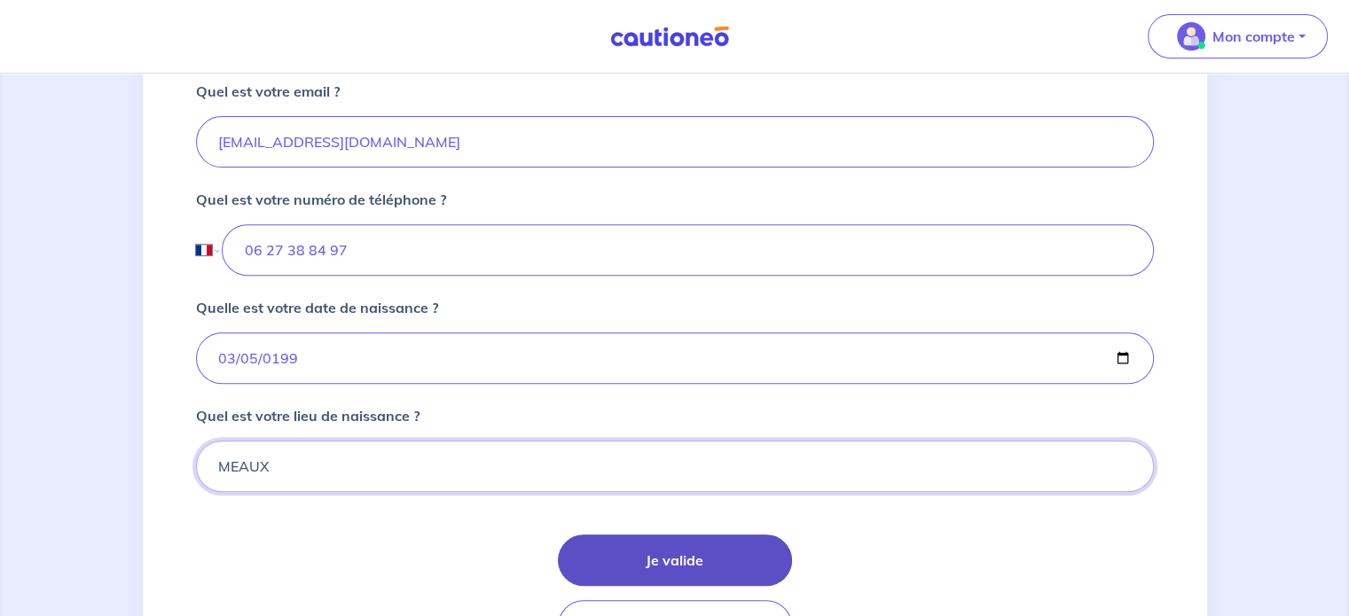
type input "MEAUX"
click at [608, 544] on button "Je valide" at bounding box center [675, 560] width 234 height 51
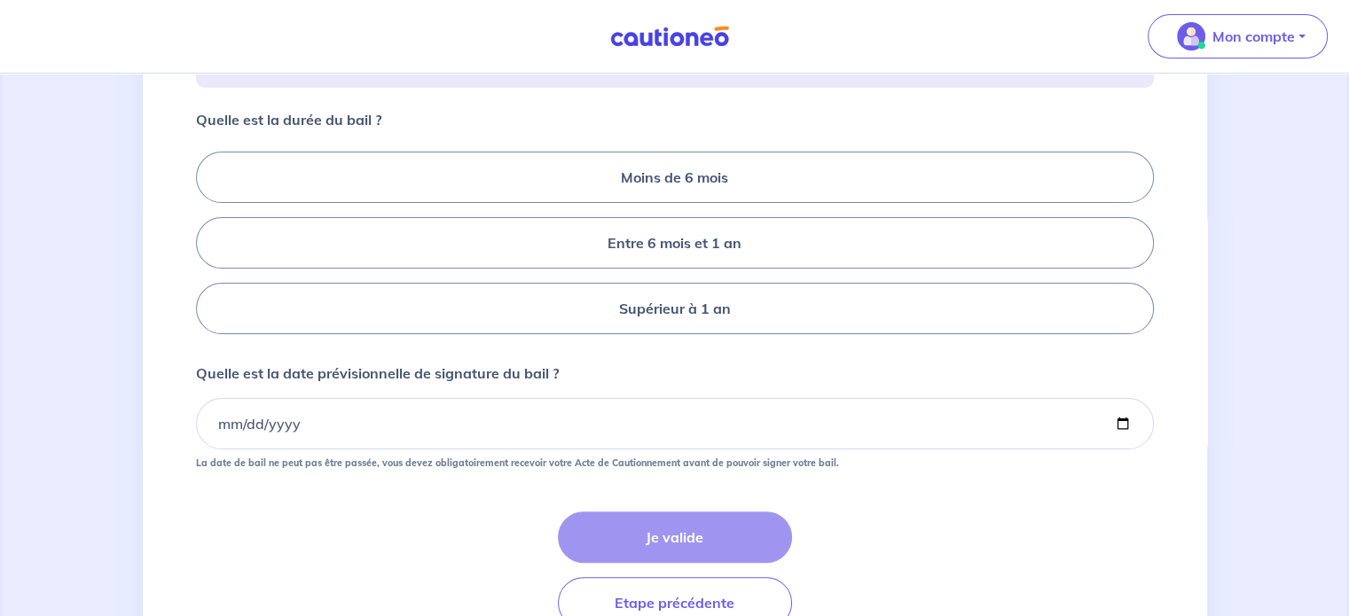
scroll to position [355, 0]
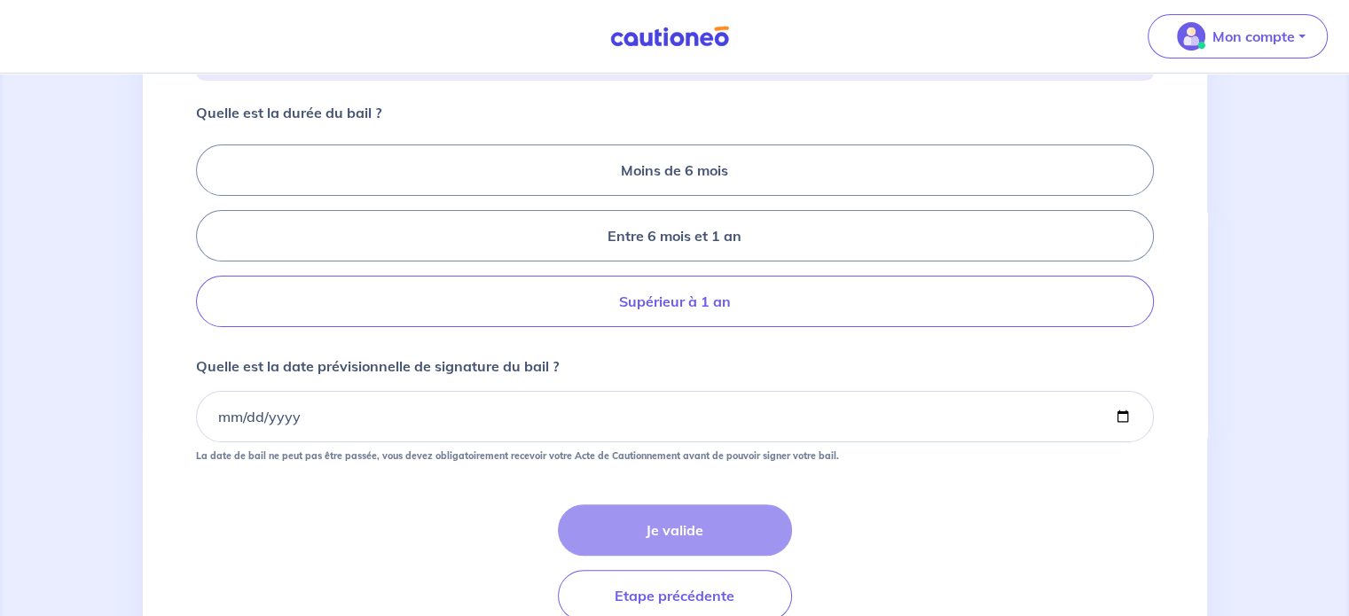
click at [729, 327] on label "Supérieur à 1 an" at bounding box center [675, 301] width 958 height 51
click at [208, 242] on input "Supérieur à 1 an" at bounding box center [202, 237] width 12 height 12
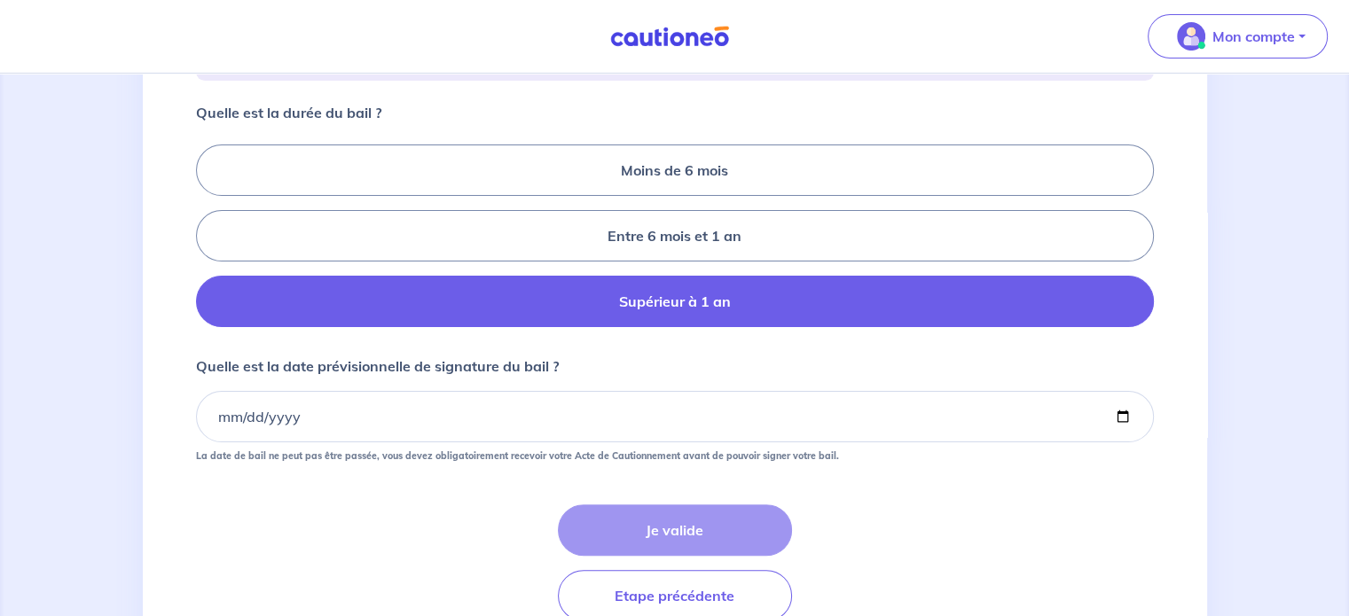
radio input "true"
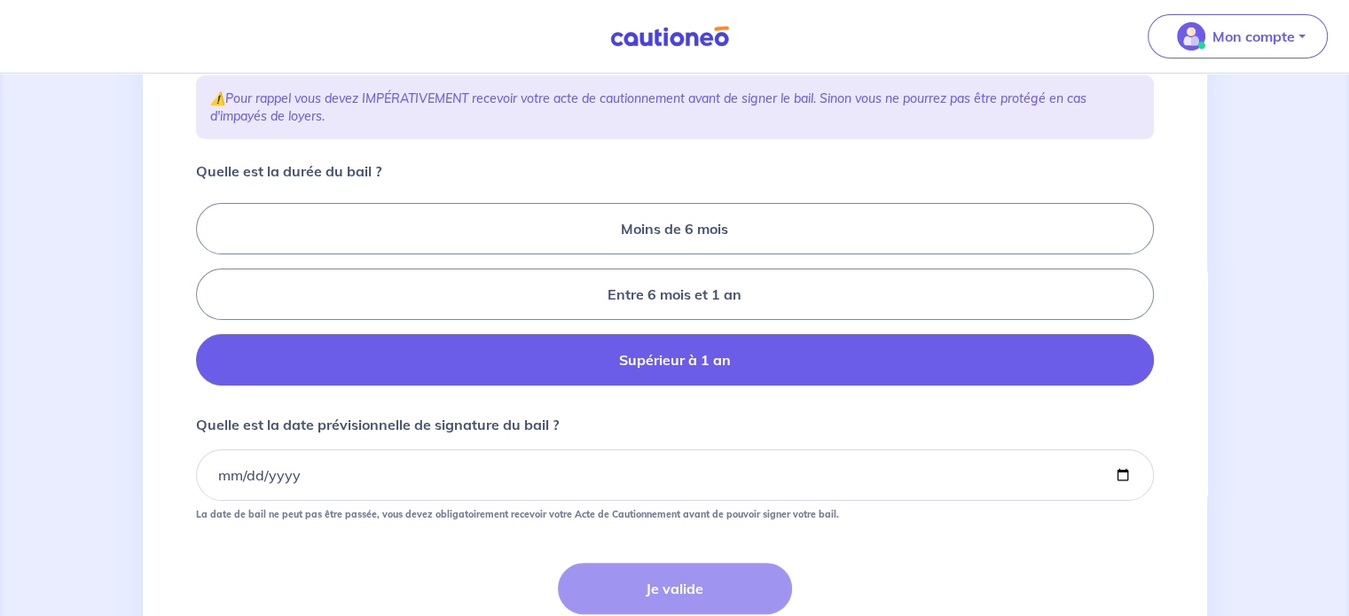
scroll to position [266, 0]
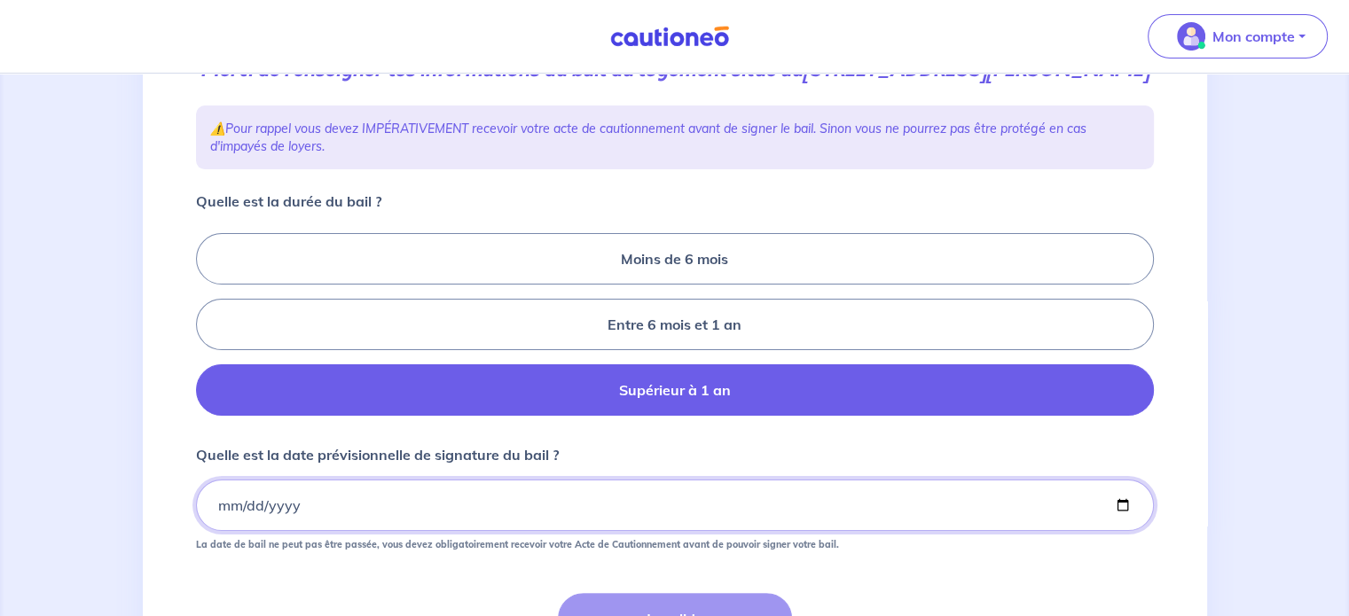
click at [217, 530] on input "Quelle est la date prévisionnelle de signature du bail ?" at bounding box center [675, 505] width 958 height 51
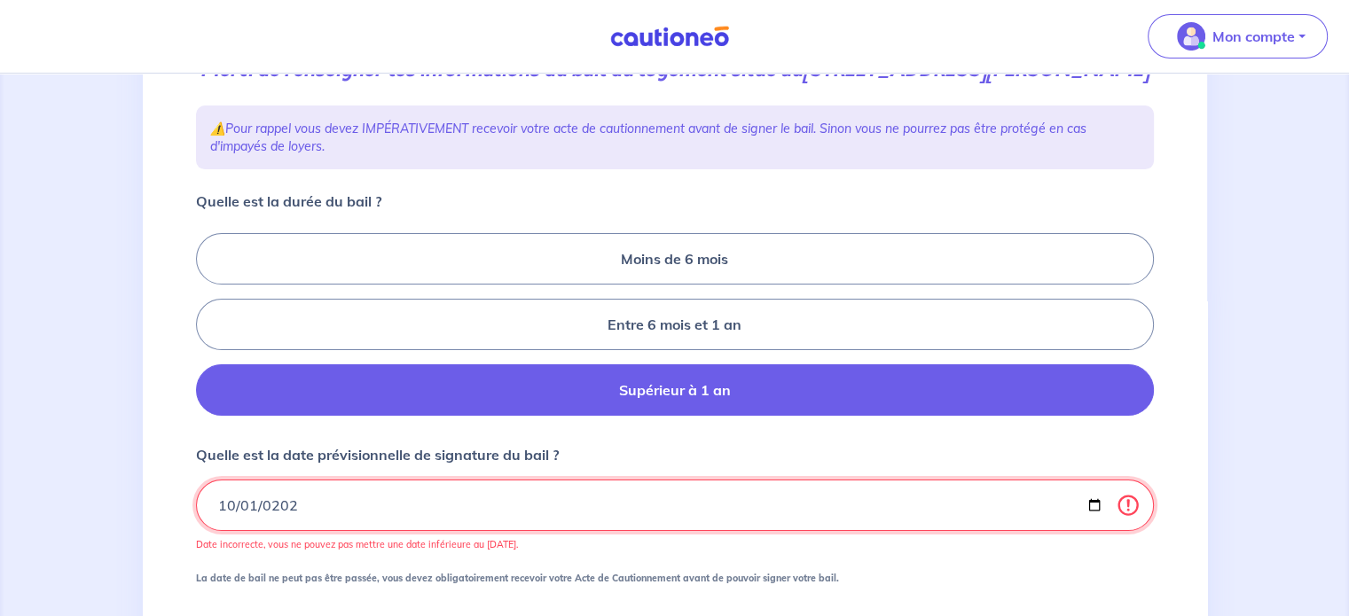
type input "[DATE]"
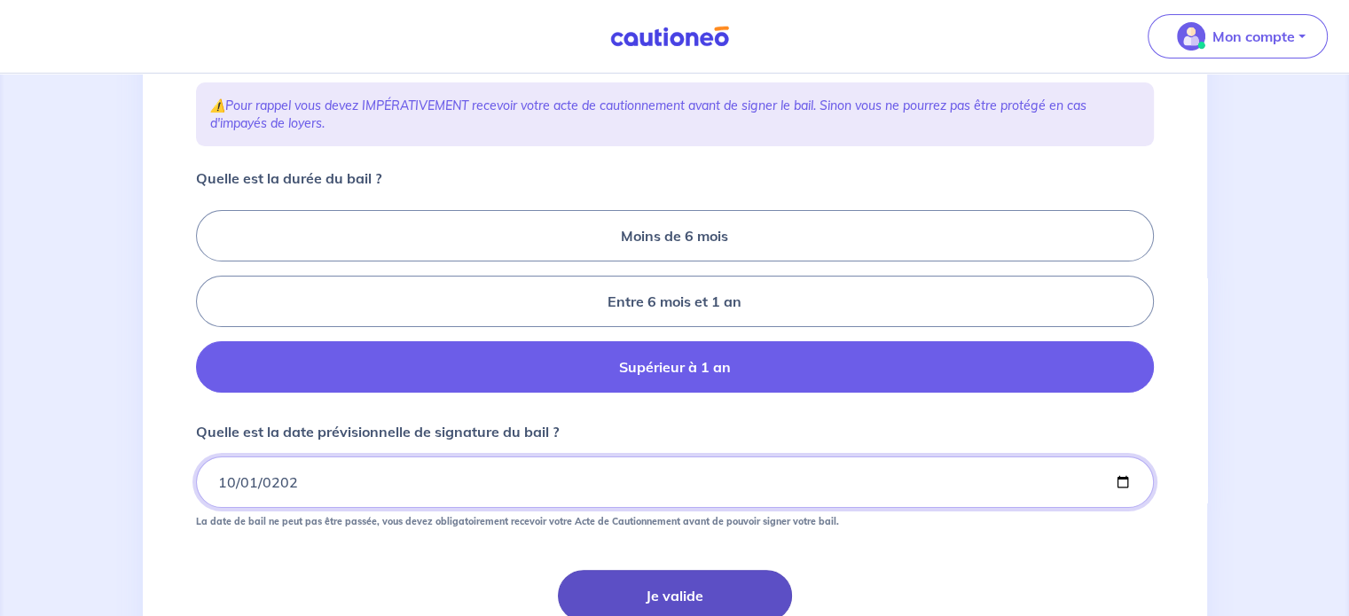
scroll to position [443, 0]
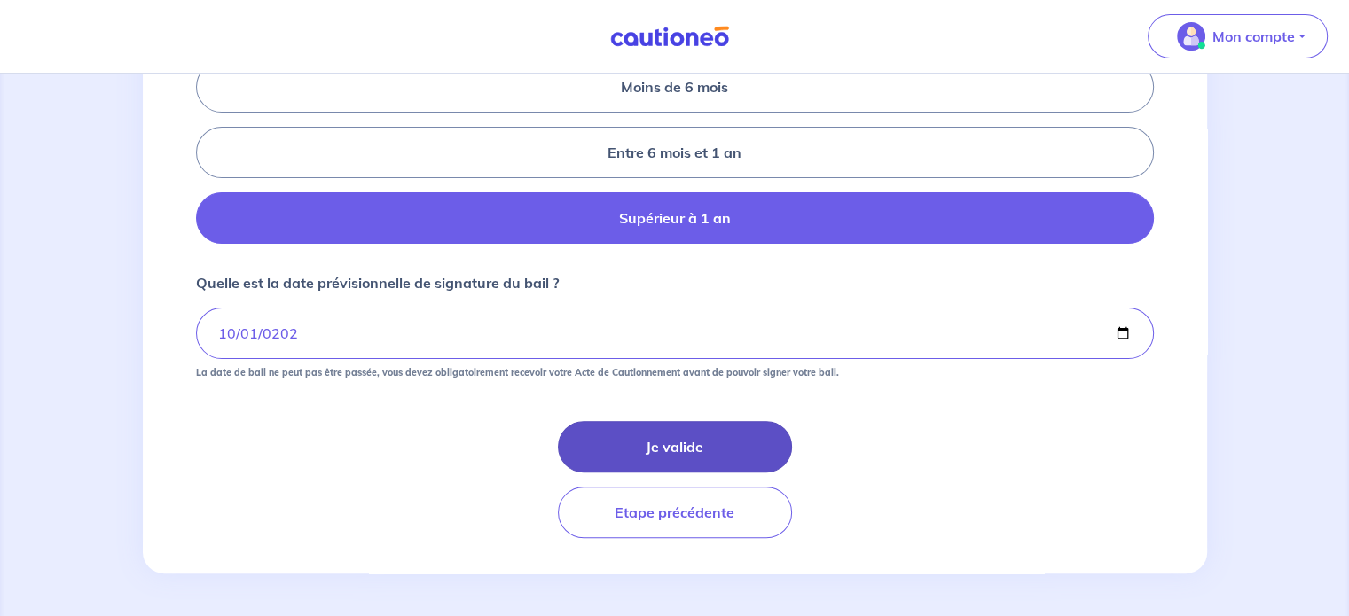
click at [674, 466] on button "Je valide" at bounding box center [675, 446] width 234 height 51
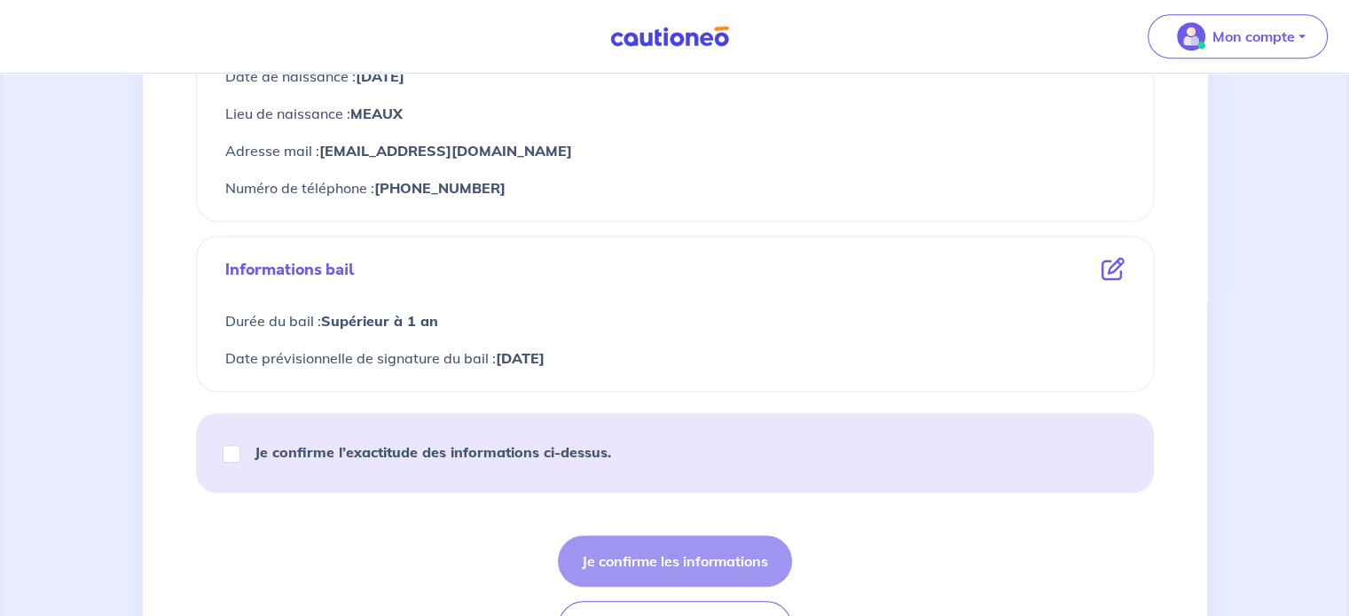
scroll to position [976, 0]
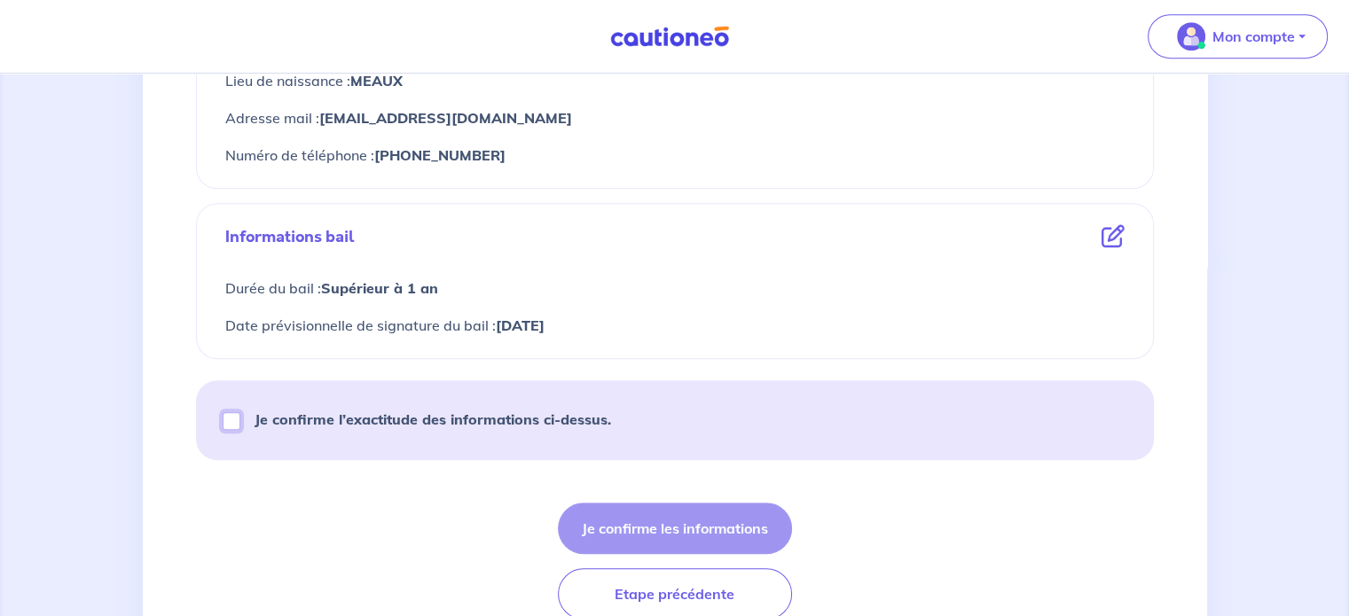
click at [231, 418] on input "Je confirme l’exactitude des informations ci-dessus." at bounding box center [232, 421] width 18 height 18
checkbox input "true"
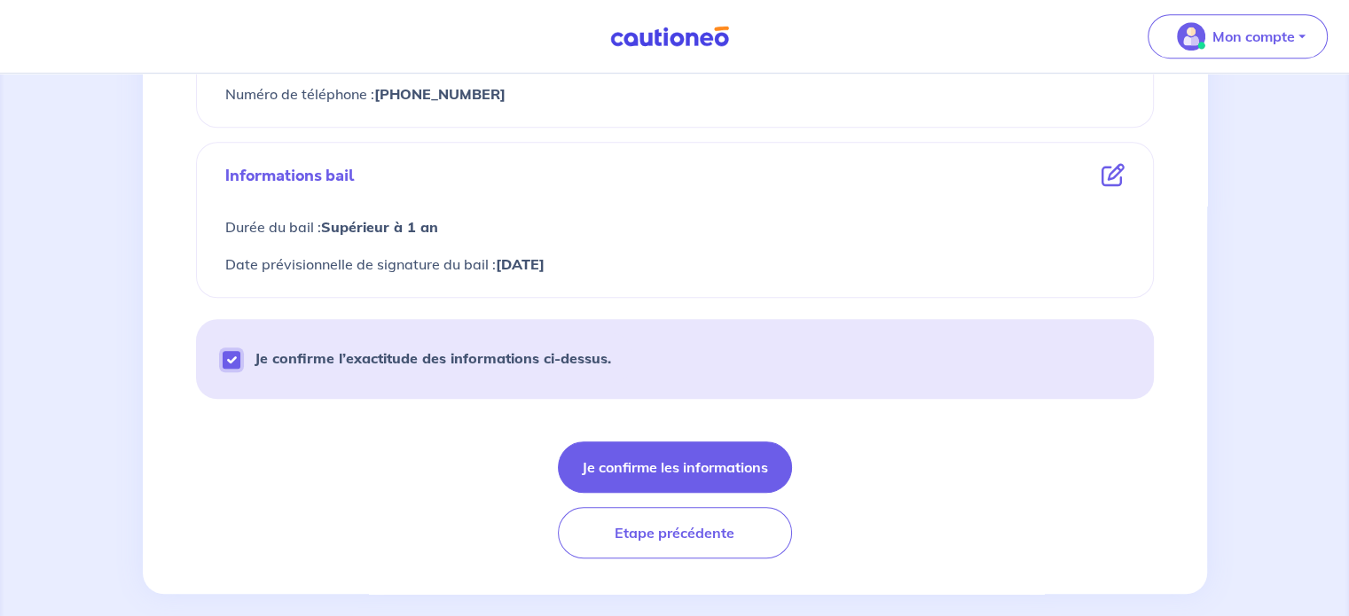
scroll to position [1055, 0]
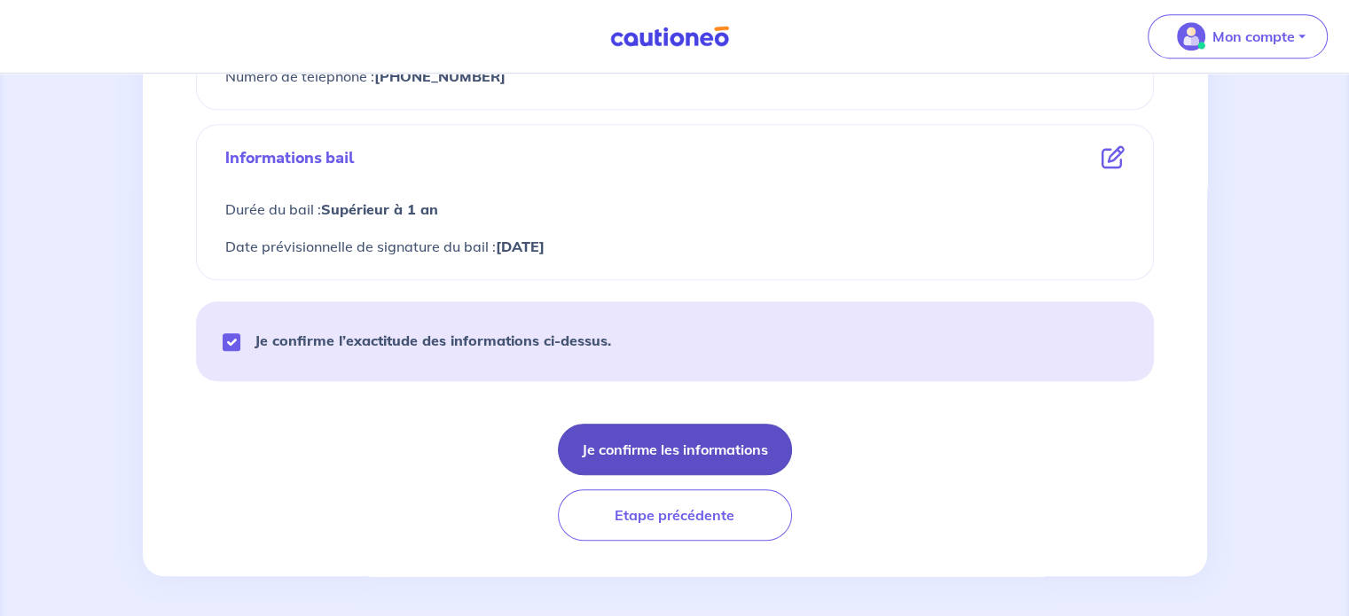
click at [618, 466] on button "Je confirme les informations" at bounding box center [675, 449] width 234 height 51
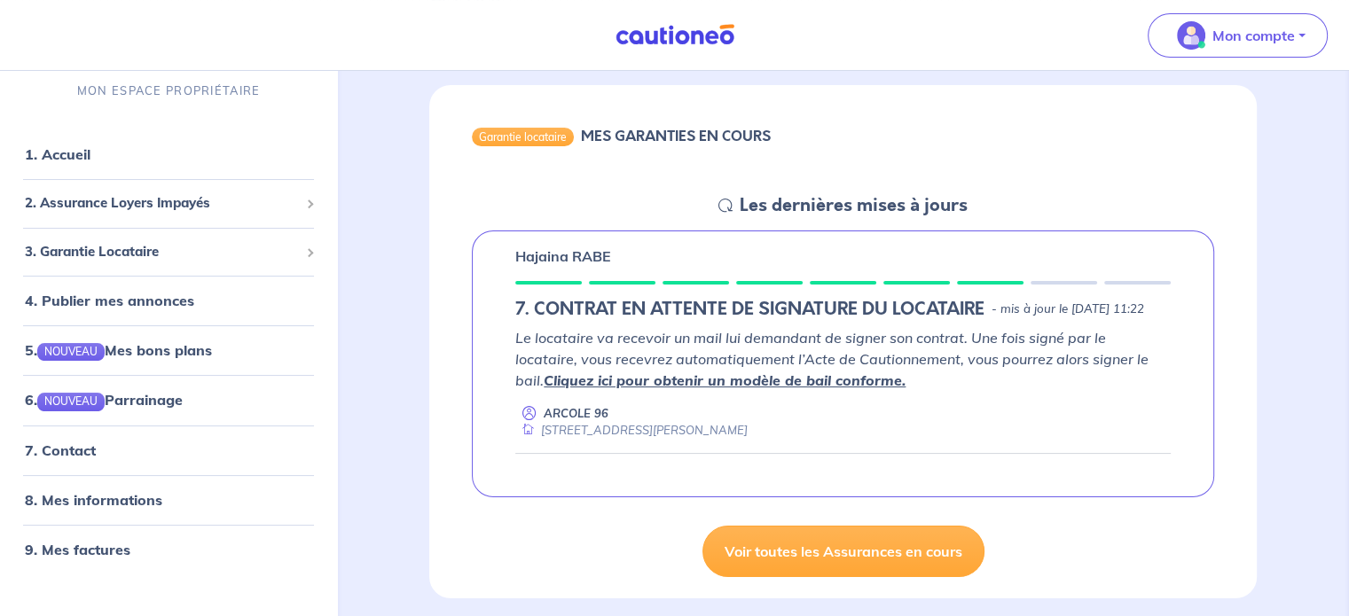
scroll to position [177, 0]
